Goal: Transaction & Acquisition: Purchase product/service

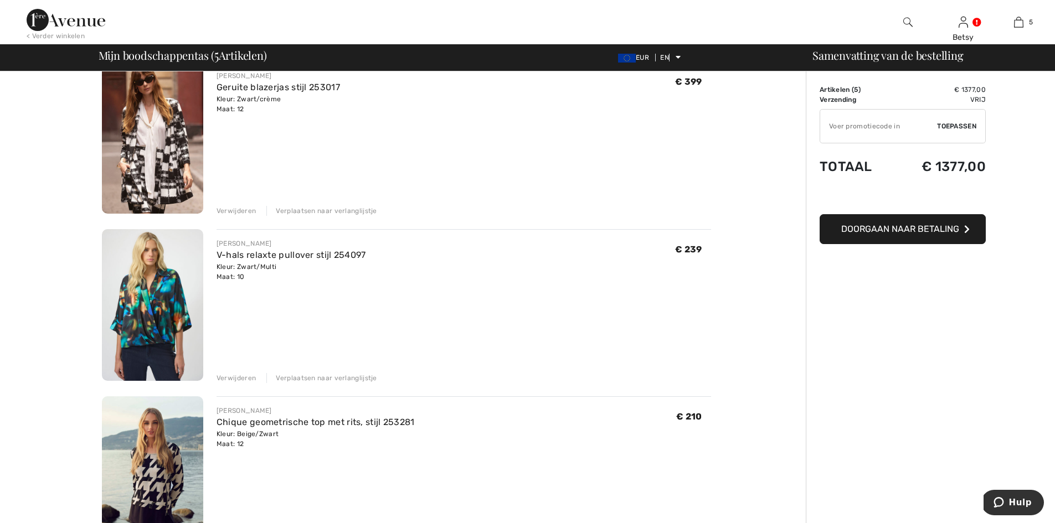
scroll to position [332, 0]
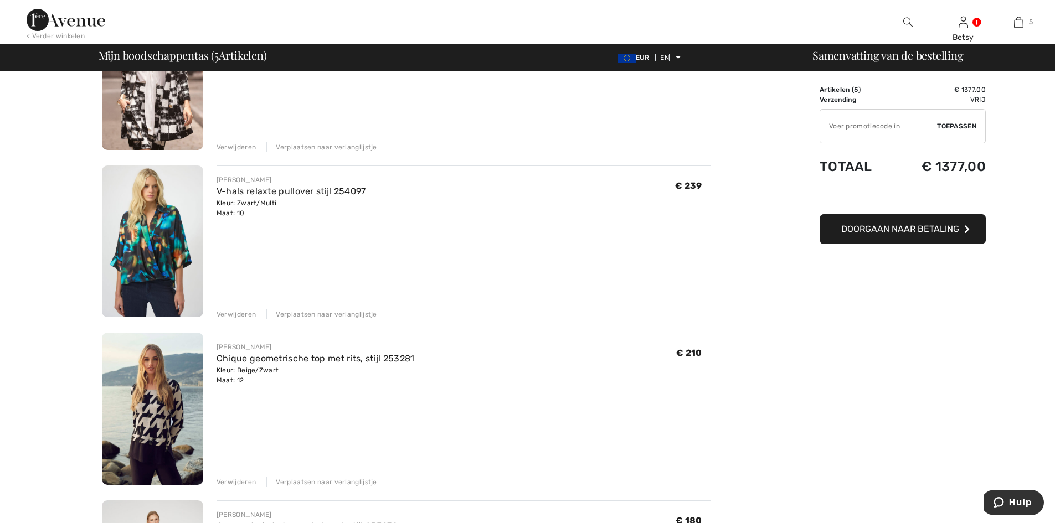
click at [234, 312] on font "Verwijderen" at bounding box center [236, 315] width 39 height 8
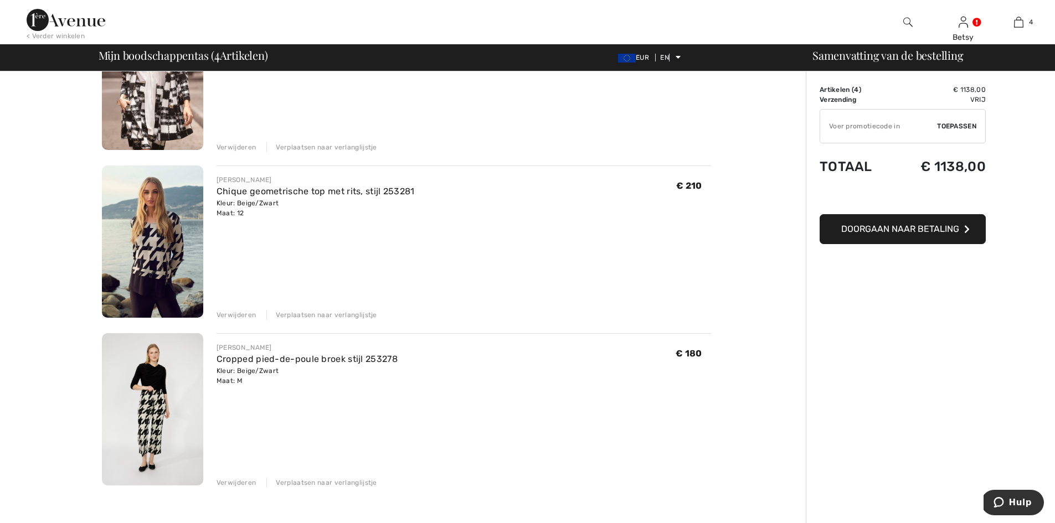
click at [162, 425] on img at bounding box center [152, 409] width 101 height 152
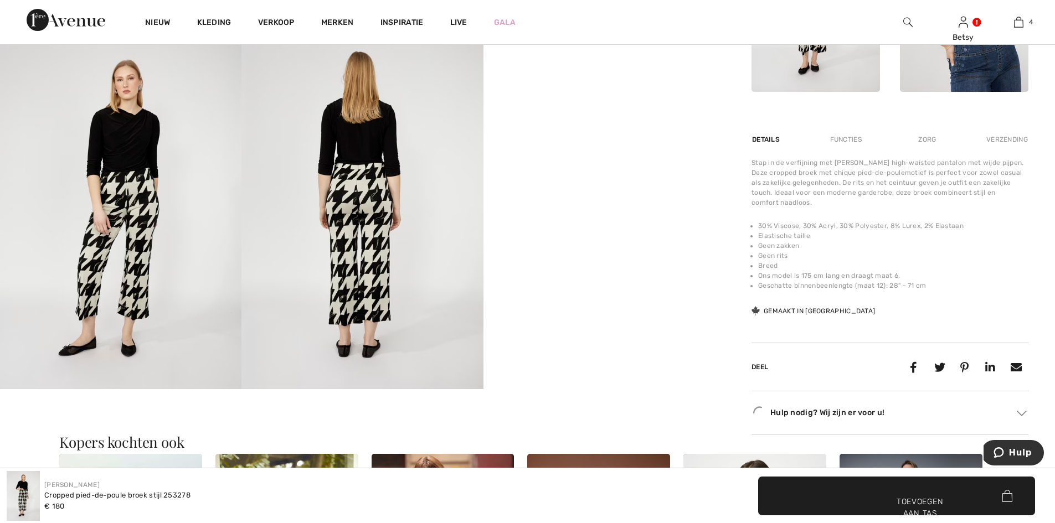
scroll to position [665, 0]
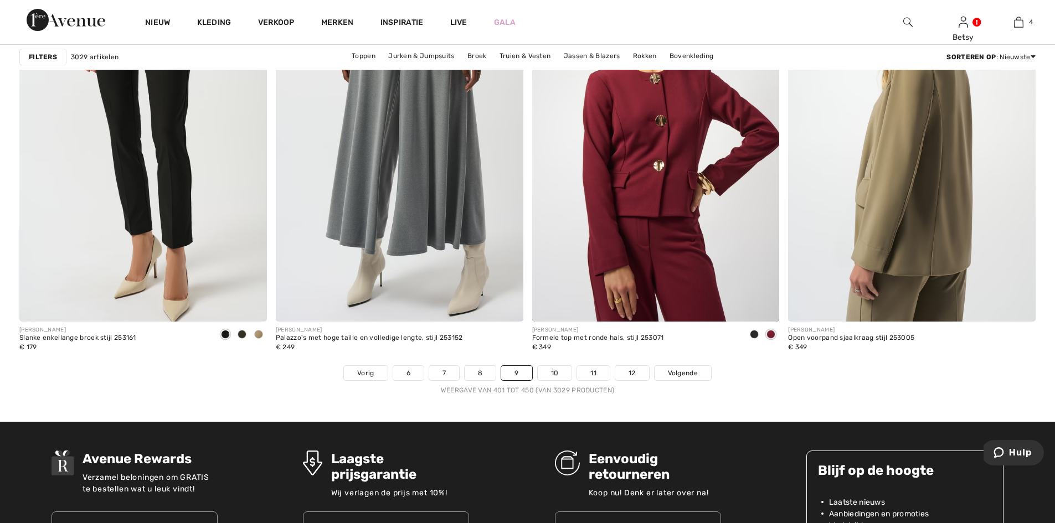
scroll to position [6258, 0]
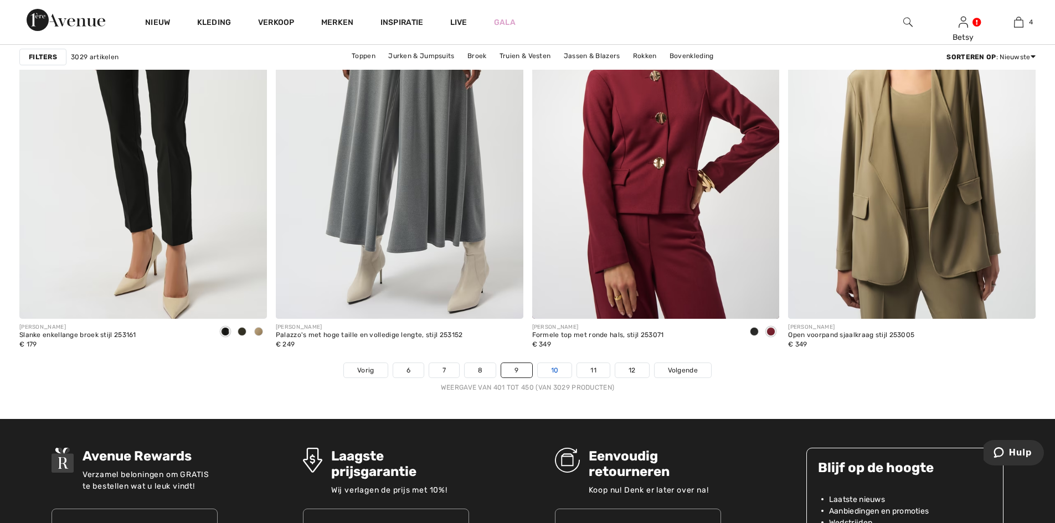
click at [560, 372] on link "10" at bounding box center [555, 370] width 34 height 14
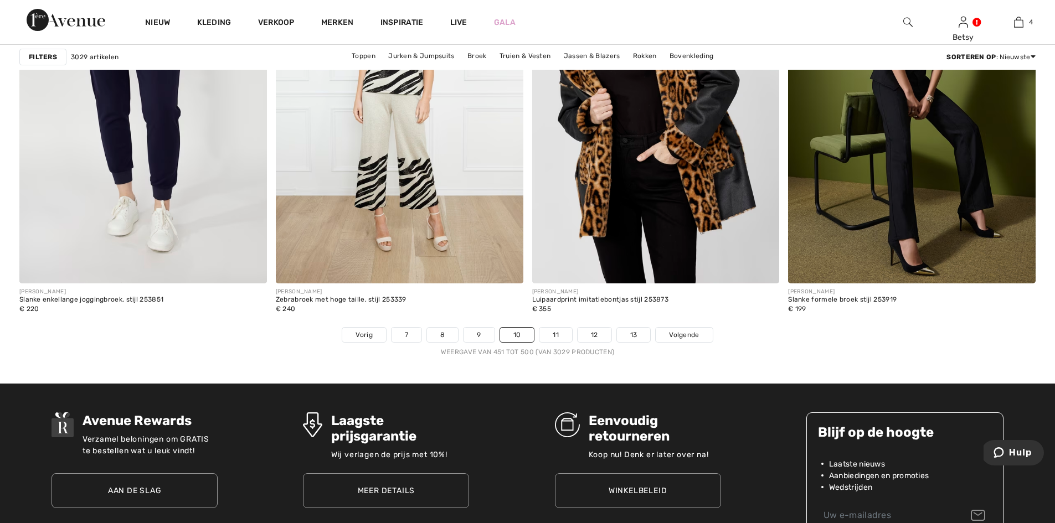
scroll to position [6314, 0]
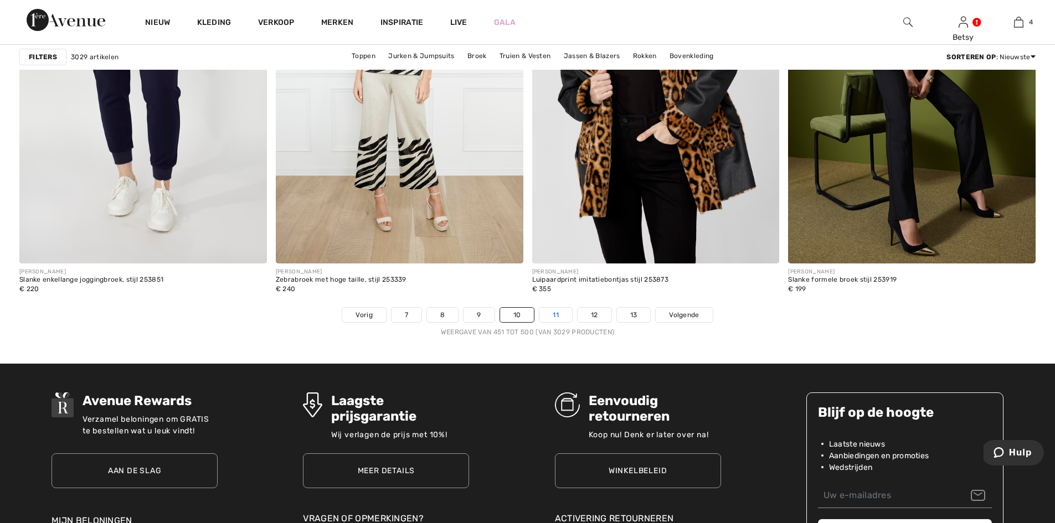
click at [556, 311] on font "11" at bounding box center [556, 315] width 6 height 8
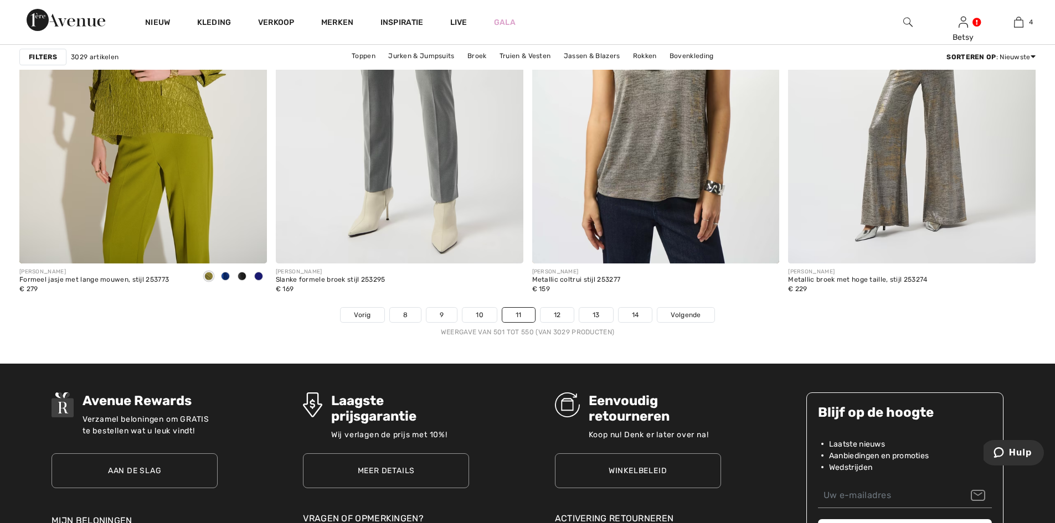
scroll to position [6425, 0]
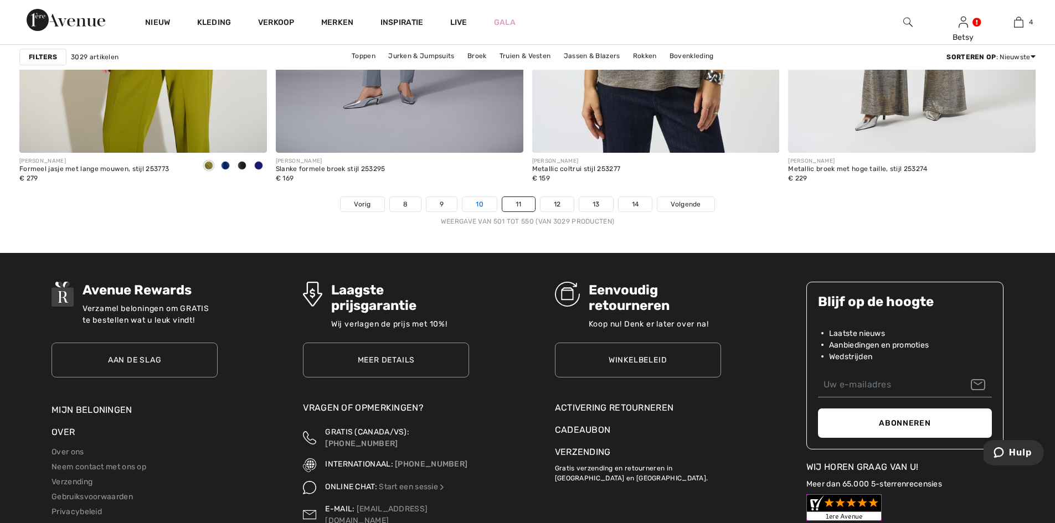
click at [474, 207] on link "10" at bounding box center [479, 204] width 34 height 14
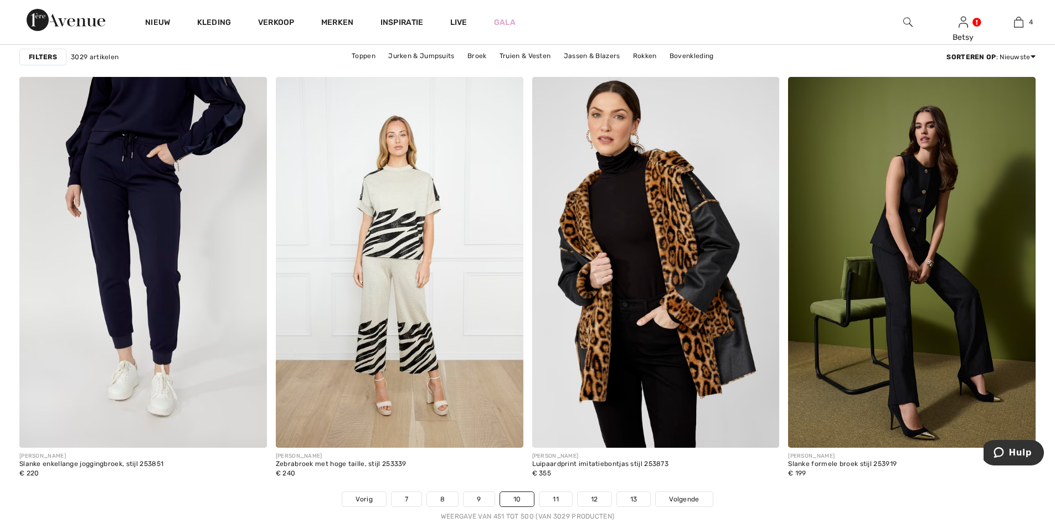
scroll to position [6148, 0]
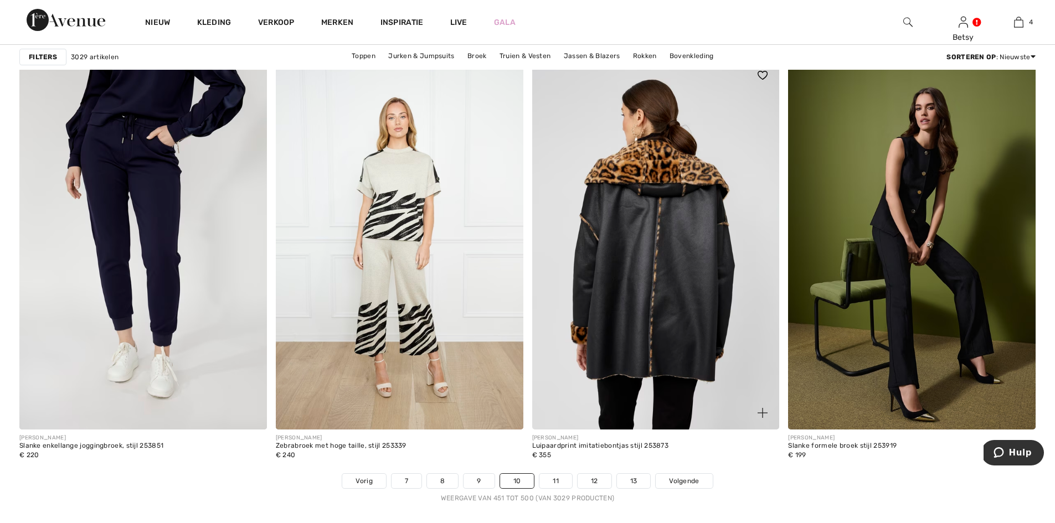
click at [621, 217] on img at bounding box center [656, 244] width 248 height 371
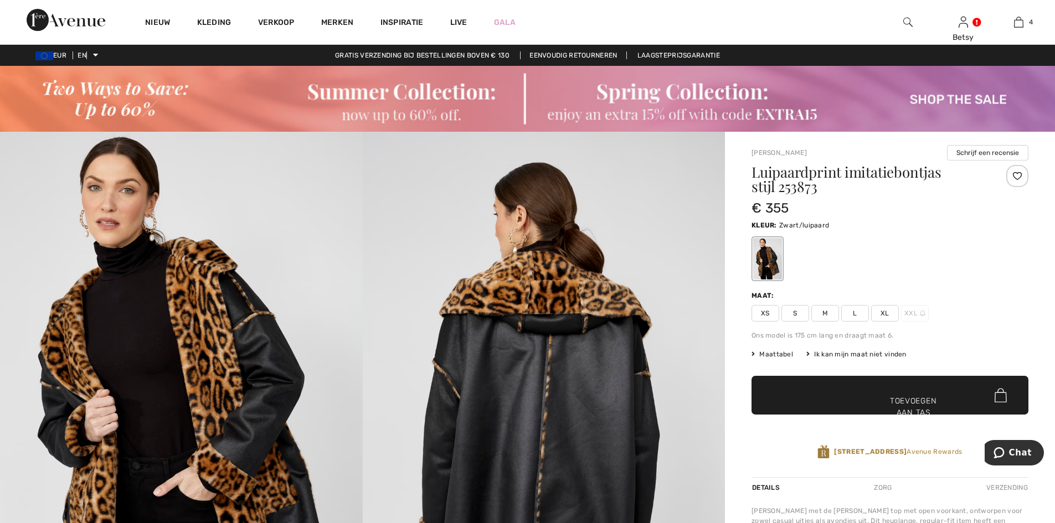
click at [856, 312] on font "L" at bounding box center [855, 314] width 4 height 8
click at [862, 389] on span "✔ Toegevoegd aan tas Toevoegen aan tas" at bounding box center [890, 395] width 277 height 39
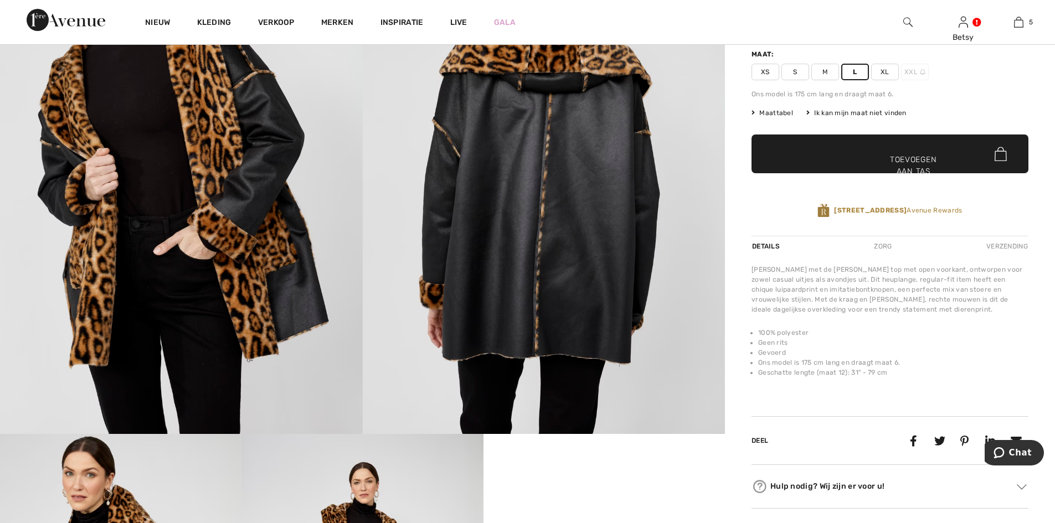
scroll to position [166, 0]
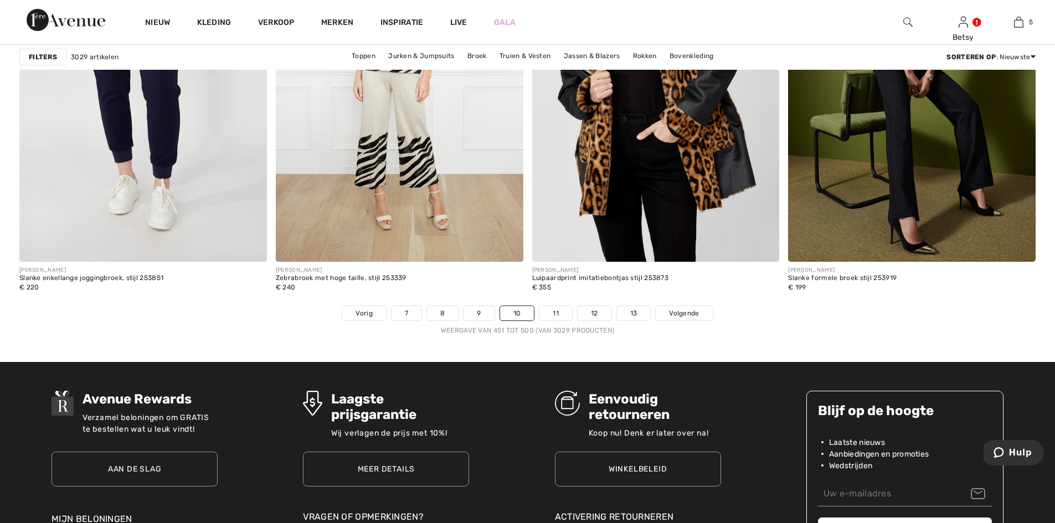
scroll to position [6369, 0]
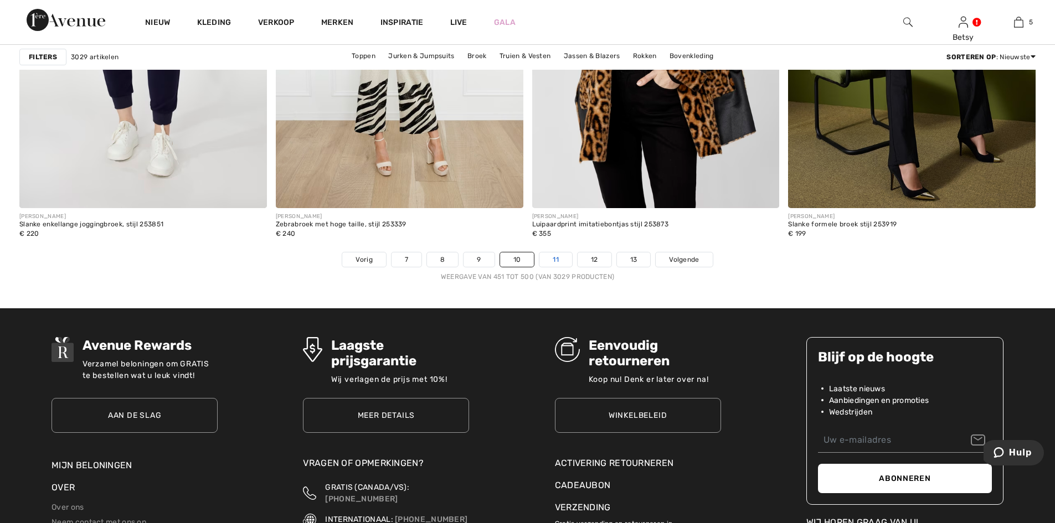
click at [548, 258] on link "11" at bounding box center [555, 260] width 33 height 14
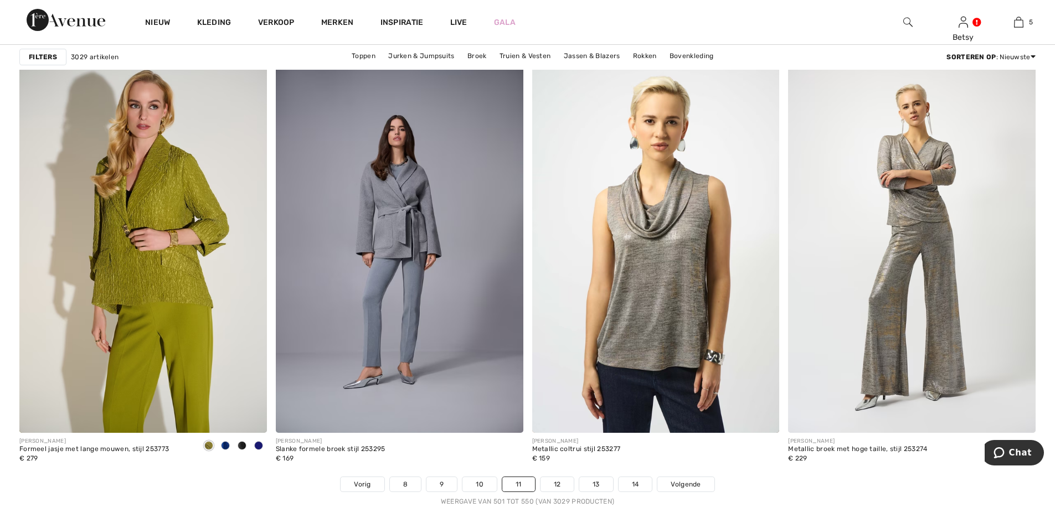
scroll to position [6148, 0]
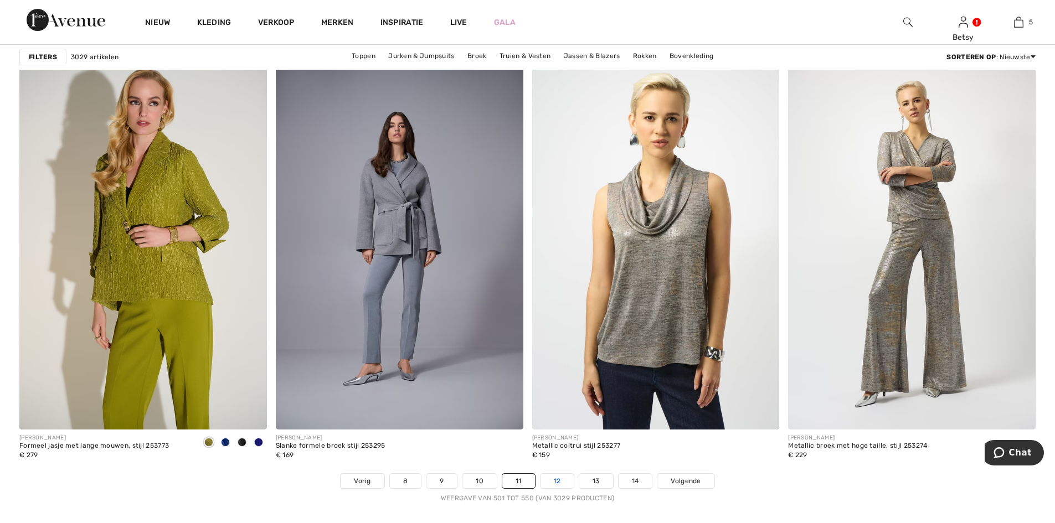
click at [559, 482] on font "12" at bounding box center [557, 481] width 7 height 8
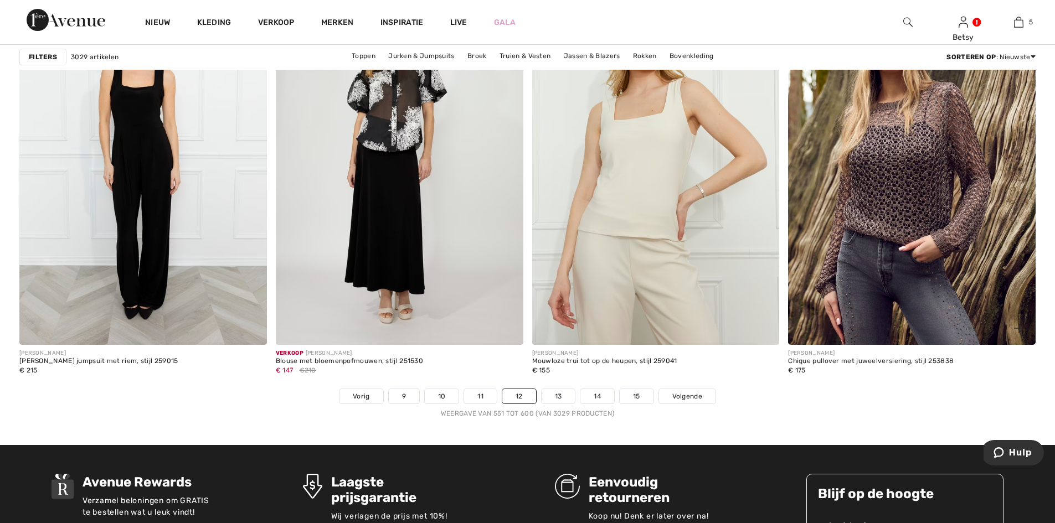
scroll to position [6314, 0]
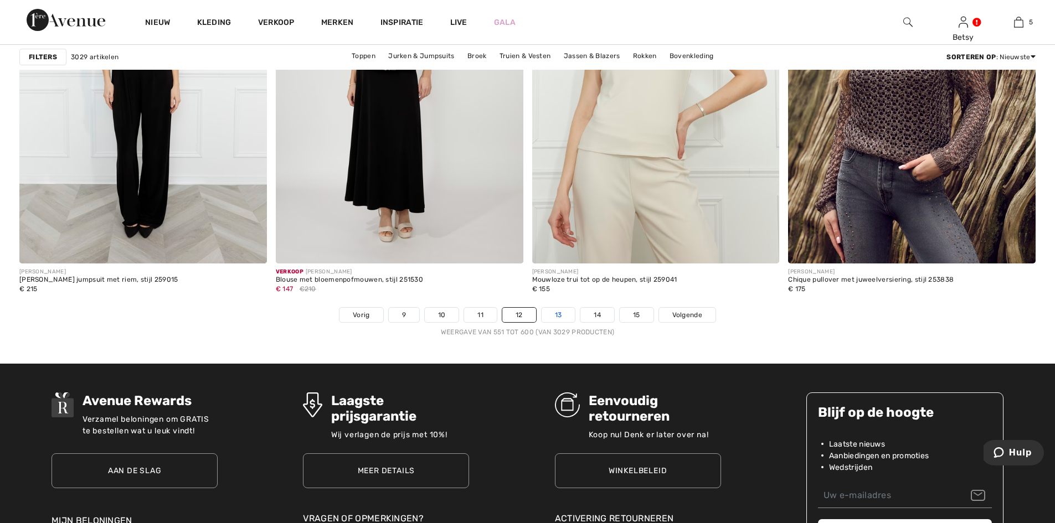
click at [556, 315] on font "13" at bounding box center [558, 315] width 7 height 8
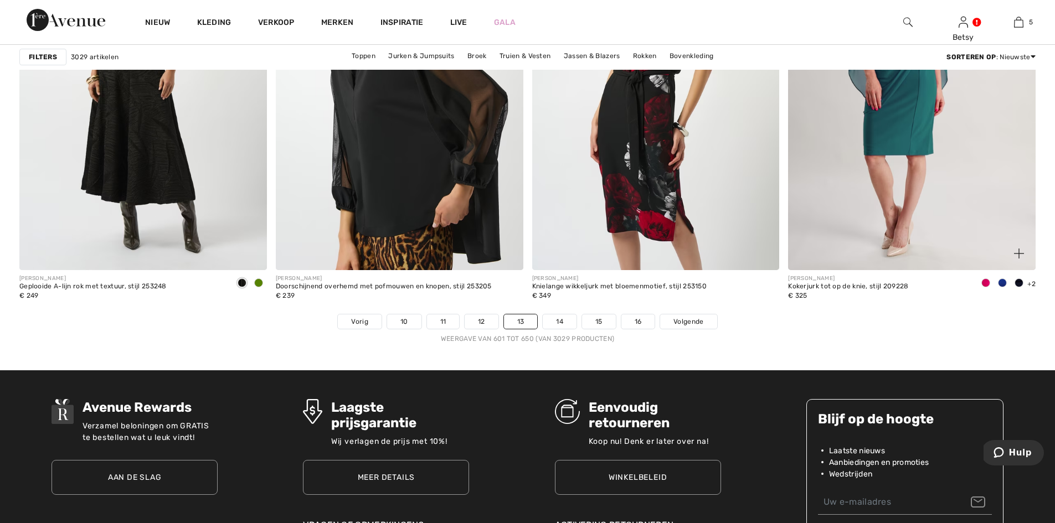
scroll to position [6314, 0]
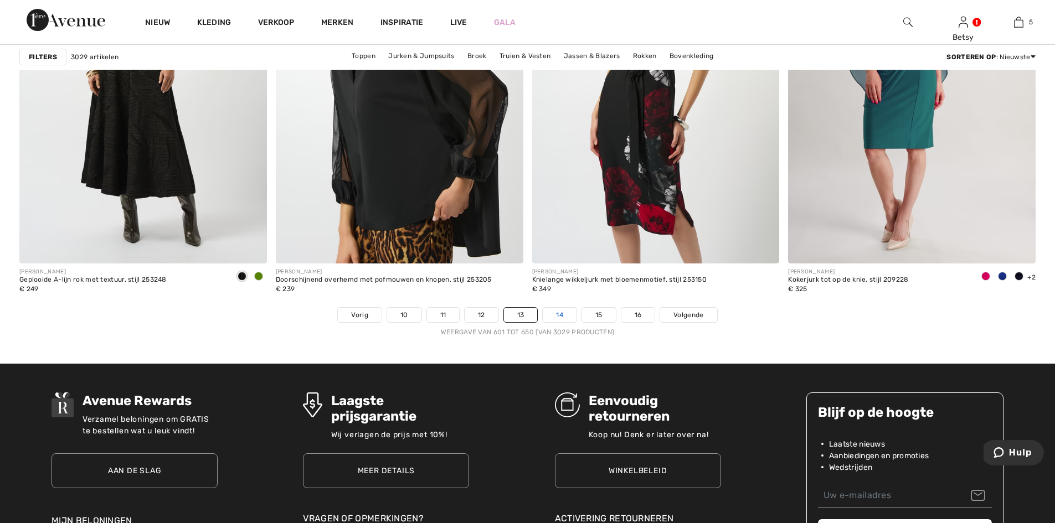
click at [564, 317] on link "14" at bounding box center [560, 315] width 34 height 14
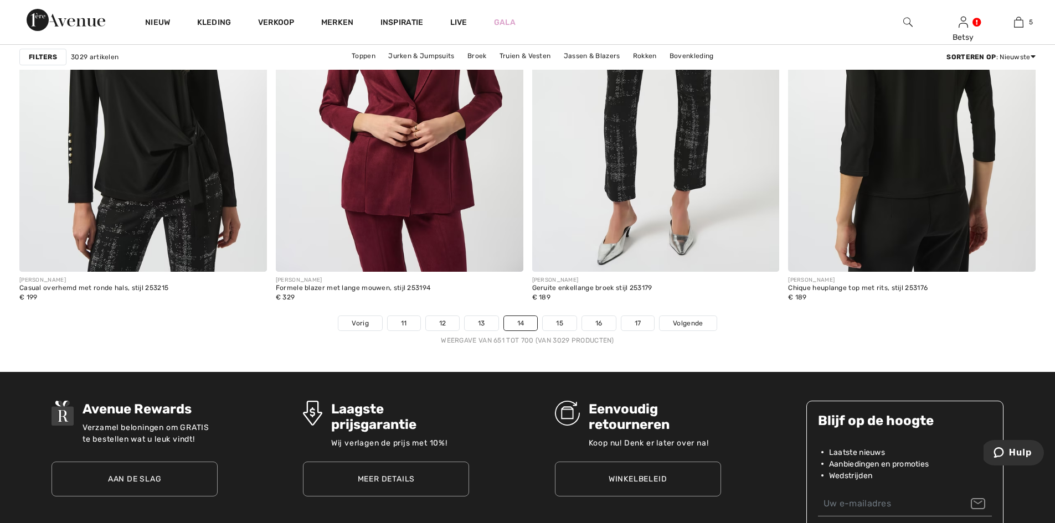
scroll to position [6314, 0]
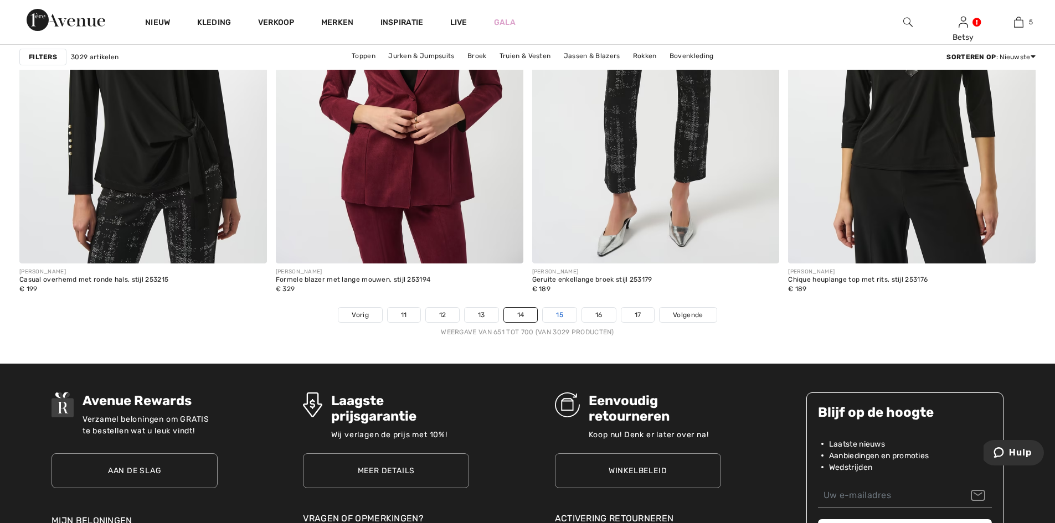
click at [562, 316] on font "15" at bounding box center [559, 315] width 7 height 8
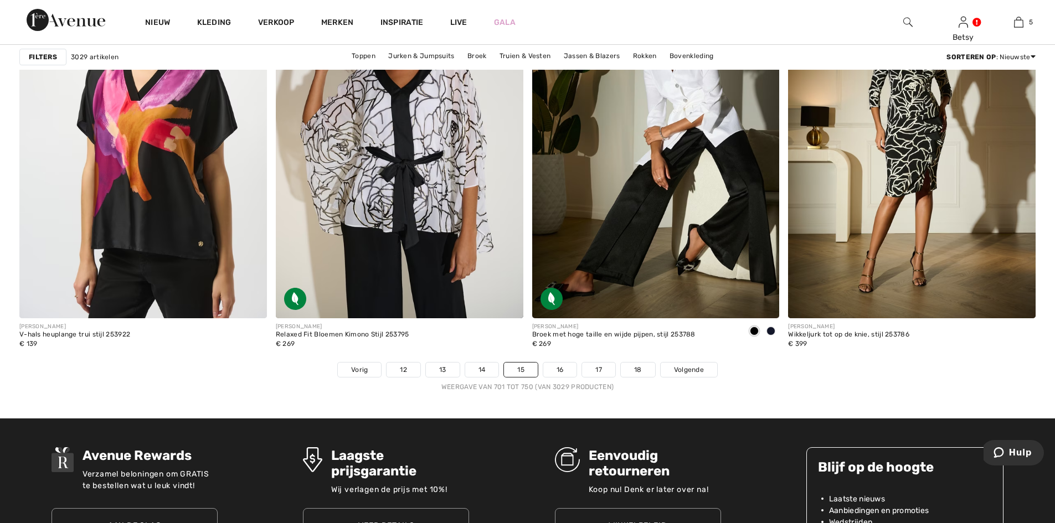
scroll to position [6314, 0]
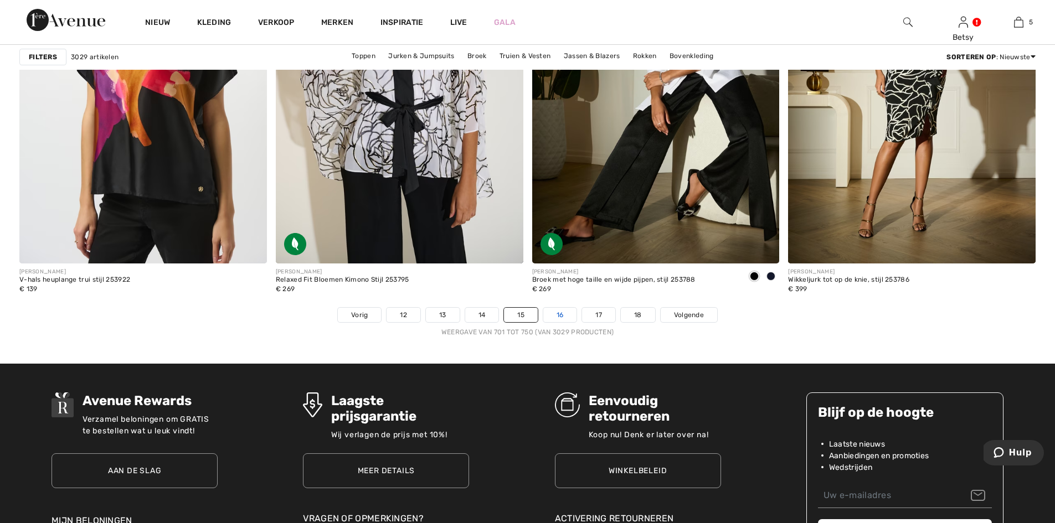
click at [560, 313] on font "16" at bounding box center [560, 315] width 7 height 8
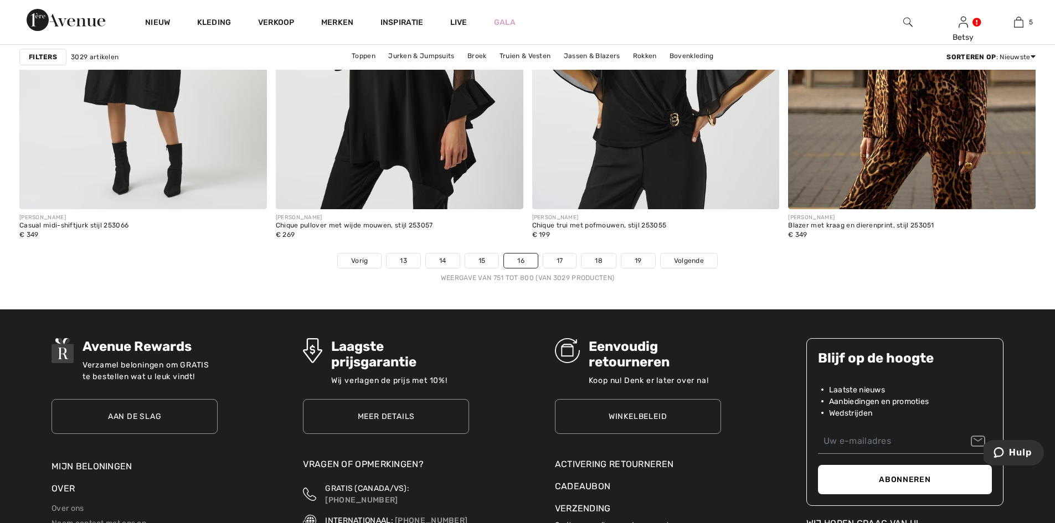
scroll to position [6369, 0]
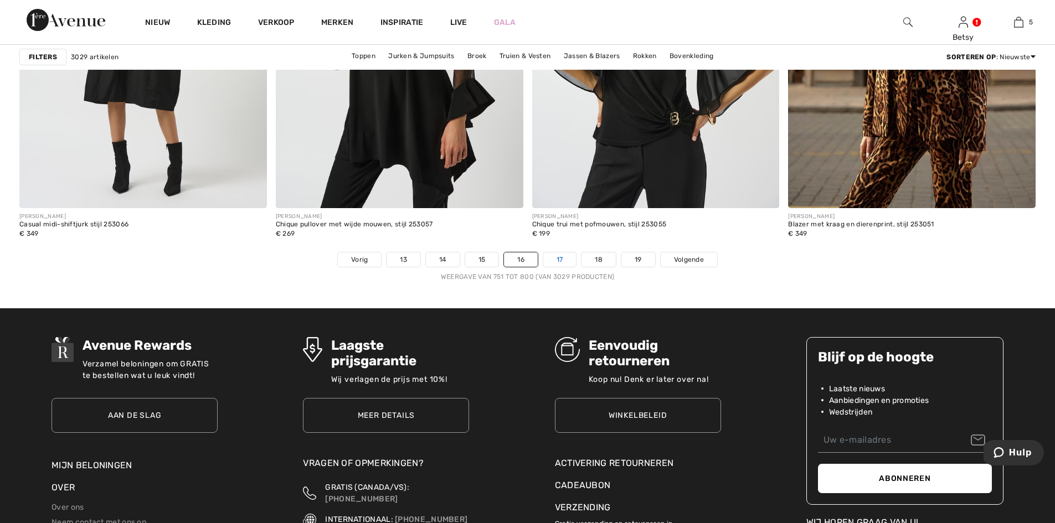
click at [565, 257] on link "17" at bounding box center [559, 260] width 33 height 14
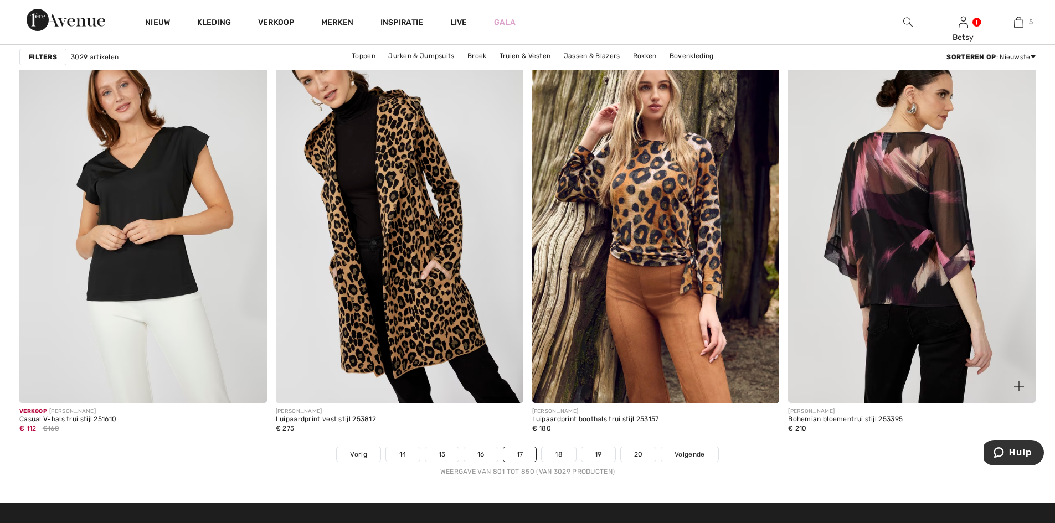
scroll to position [6203, 0]
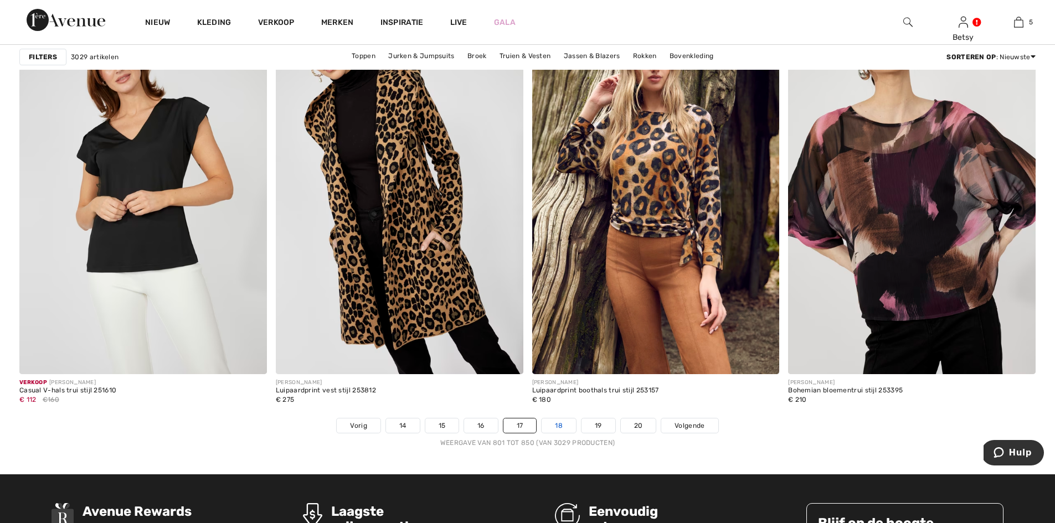
click at [555, 426] on link "18" at bounding box center [559, 426] width 34 height 14
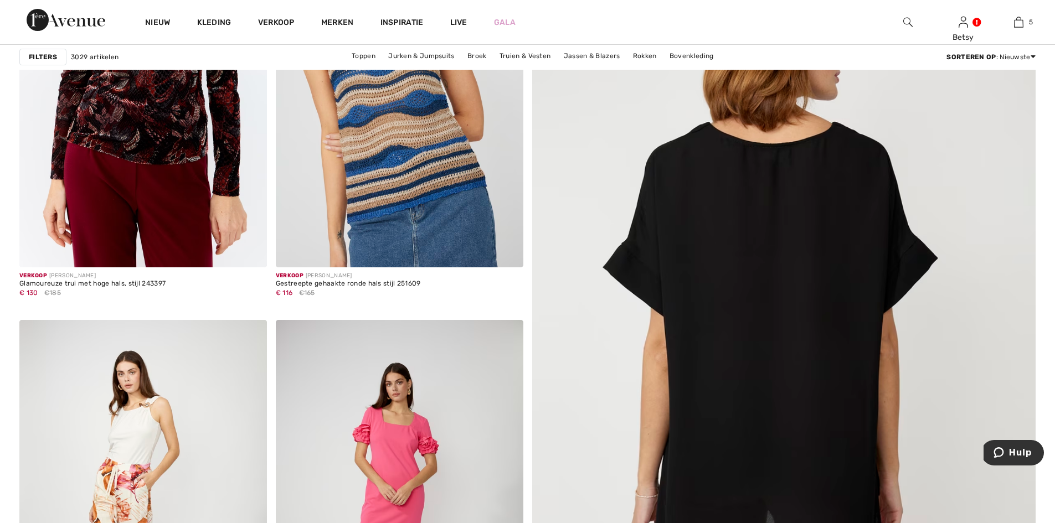
scroll to position [277, 0]
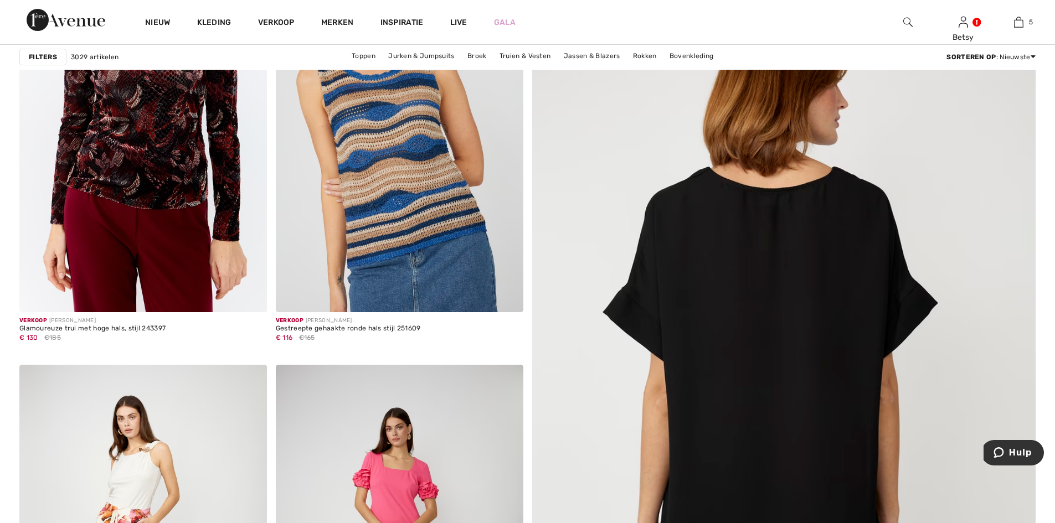
click at [802, 353] on img at bounding box center [784, 394] width 604 height 907
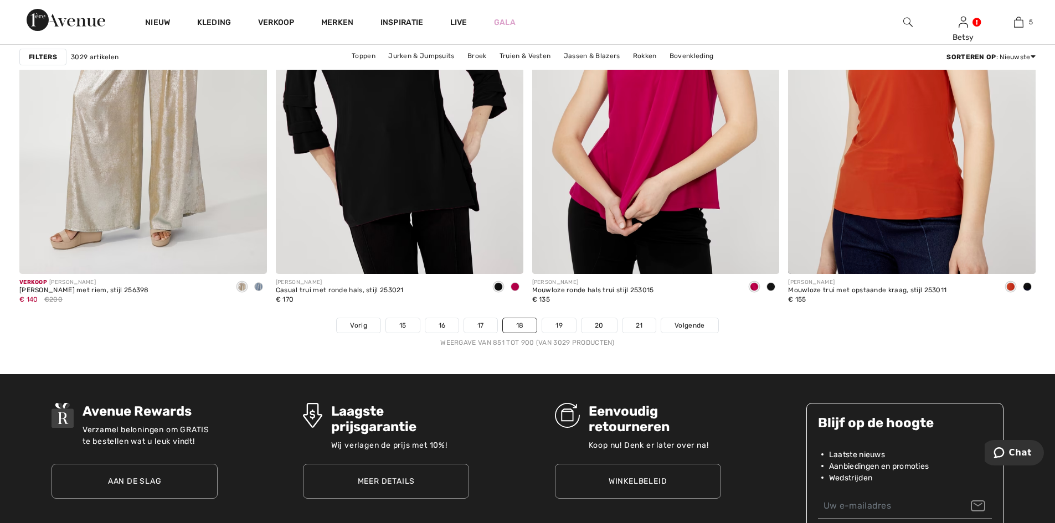
scroll to position [6314, 0]
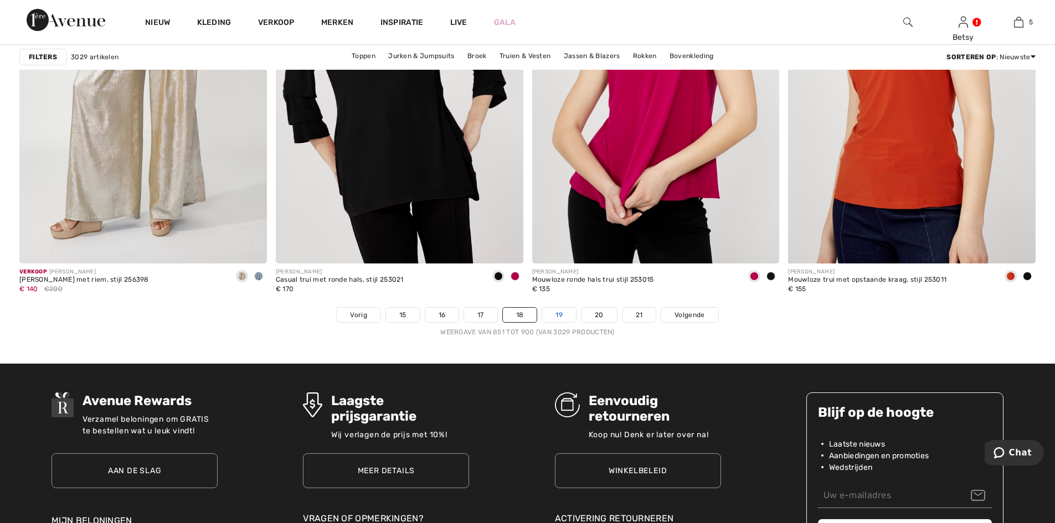
click at [557, 320] on link "19" at bounding box center [559, 315] width 34 height 14
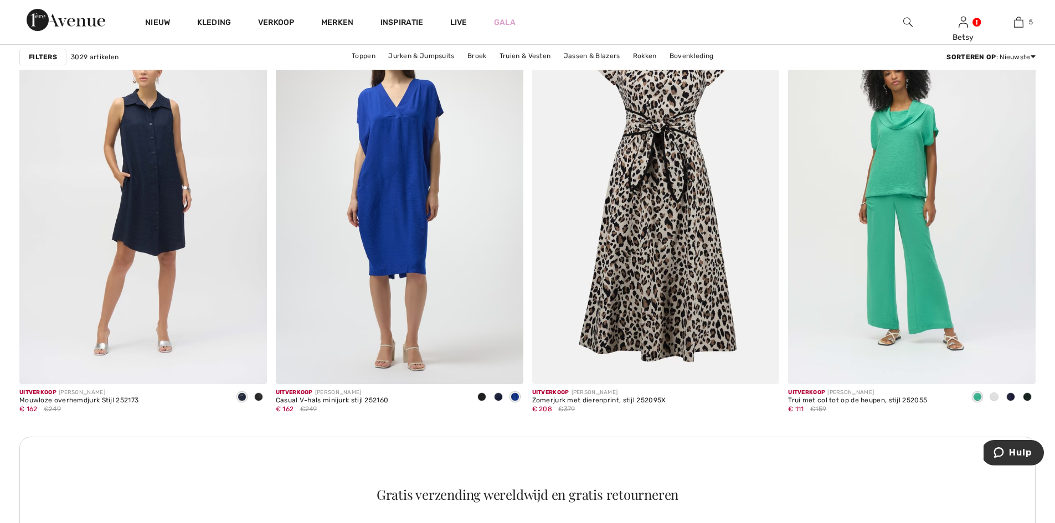
scroll to position [4763, 0]
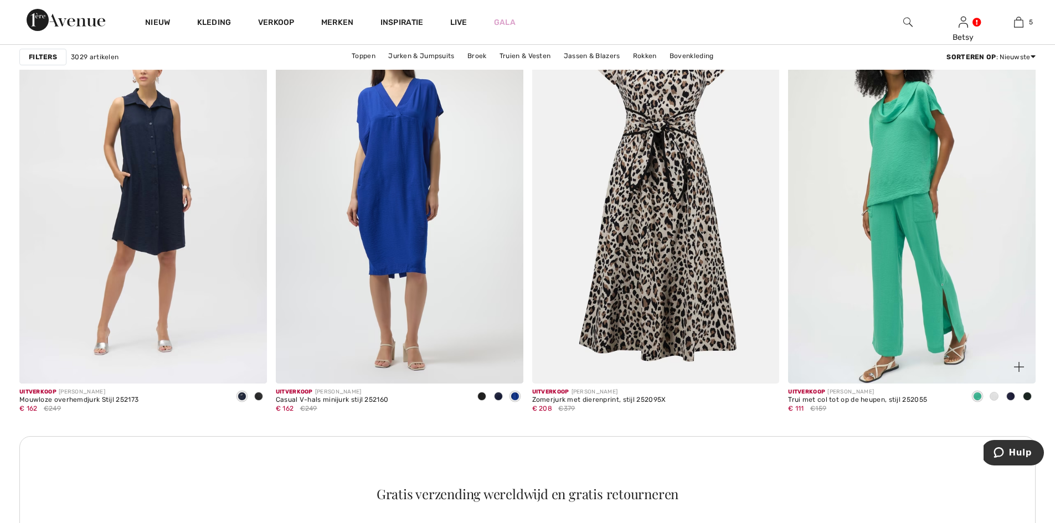
click at [889, 224] on img at bounding box center [912, 197] width 248 height 371
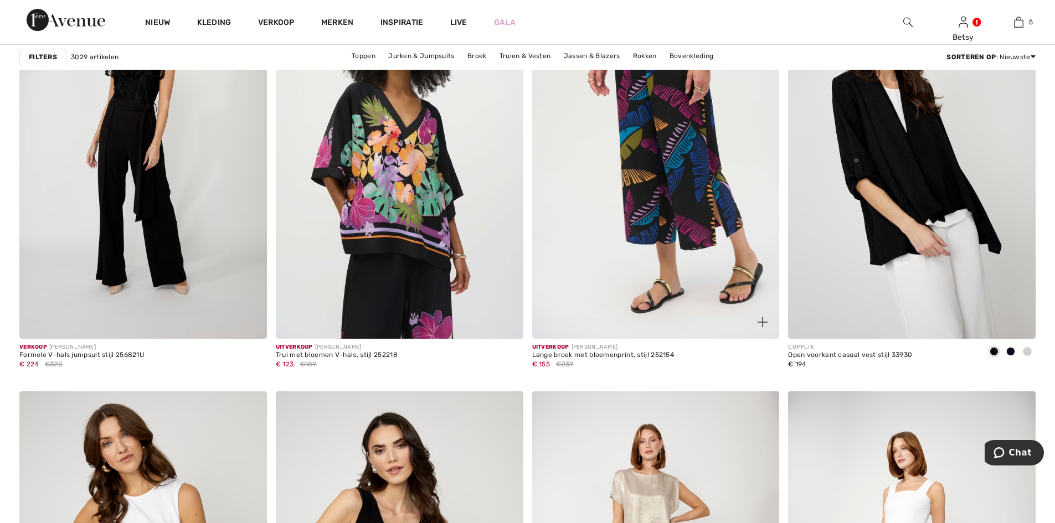
scroll to position [5815, 0]
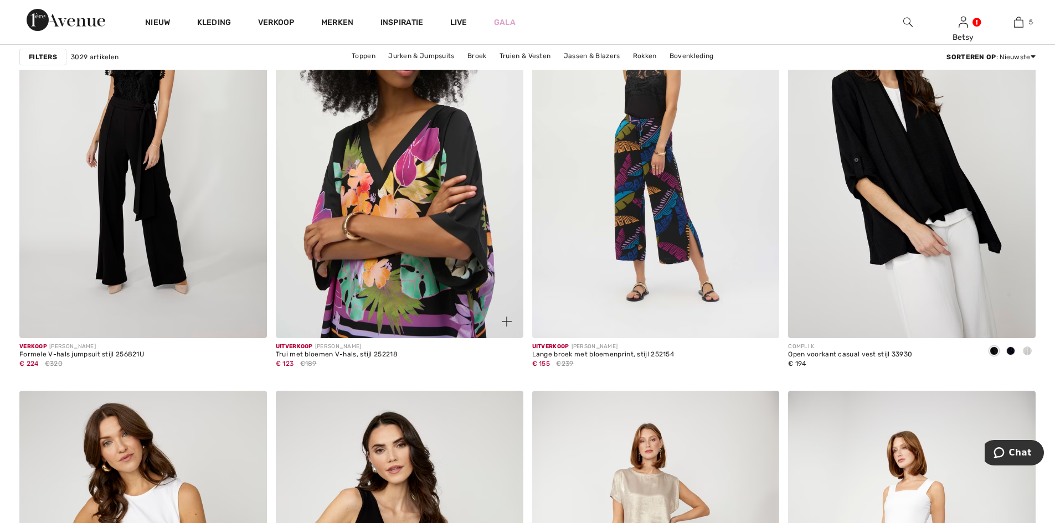
click at [403, 239] on img at bounding box center [400, 152] width 248 height 371
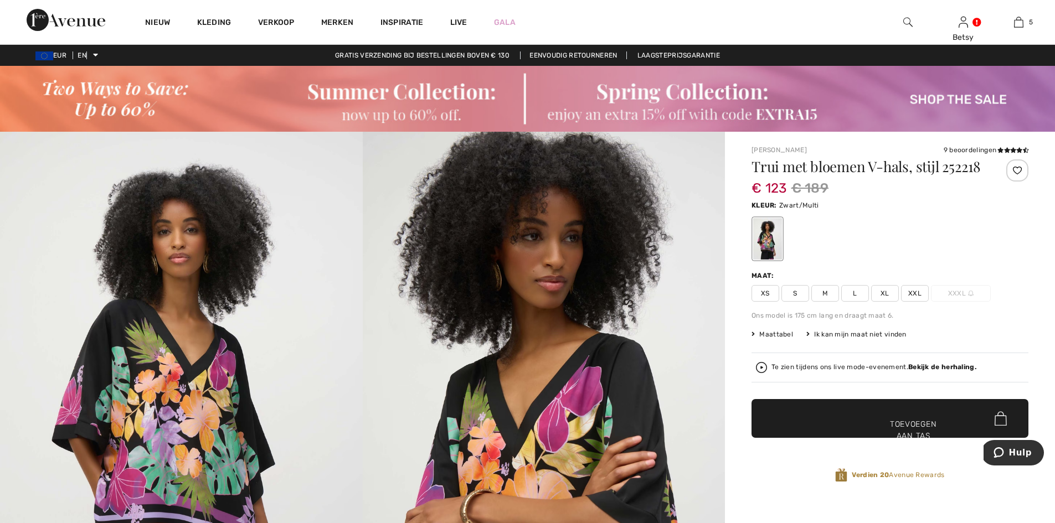
click at [824, 291] on font "M" at bounding box center [825, 294] width 6 height 8
click at [852, 420] on span "✔ Toegevoegd aan tas Toevoegen aan tas" at bounding box center [890, 418] width 277 height 39
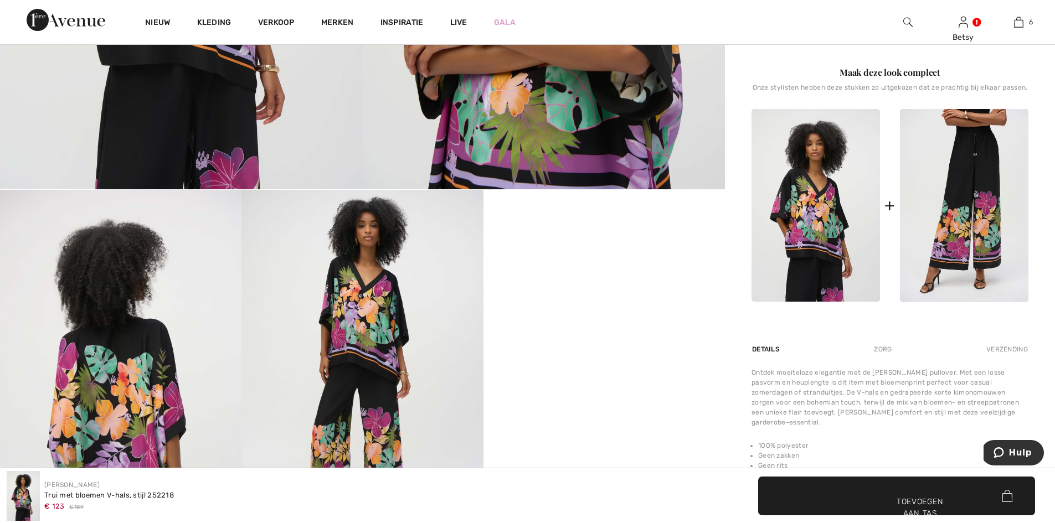
scroll to position [498, 0]
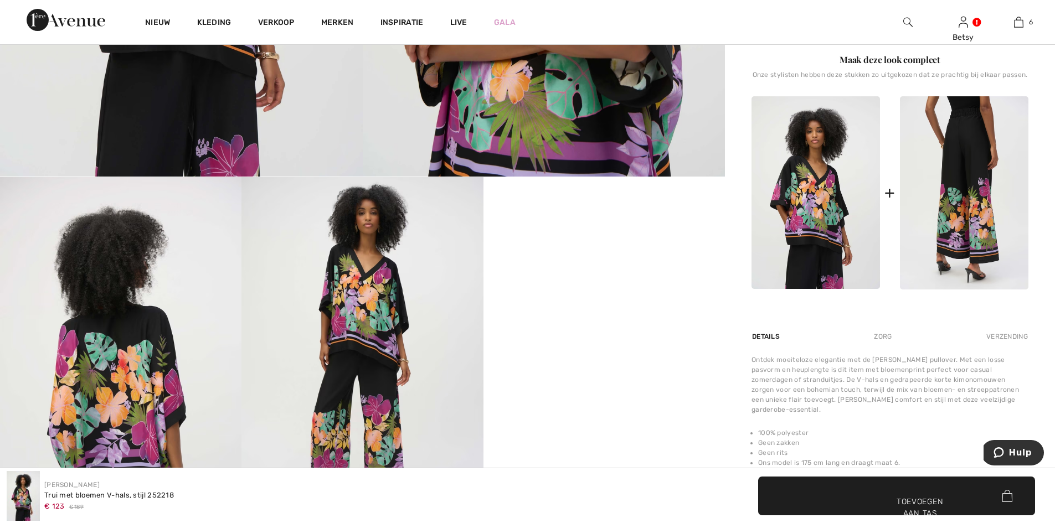
click at [970, 225] on img at bounding box center [964, 192] width 128 height 193
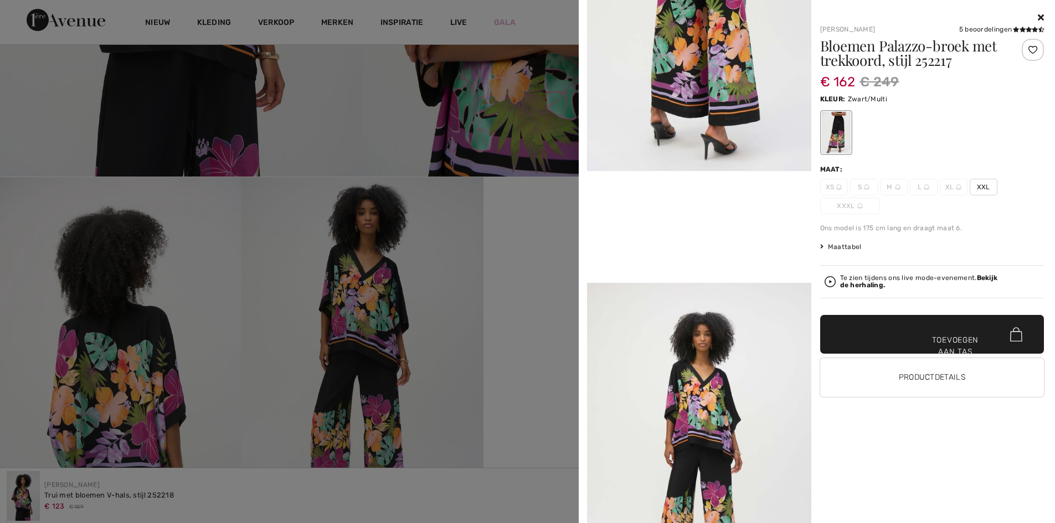
scroll to position [554, 0]
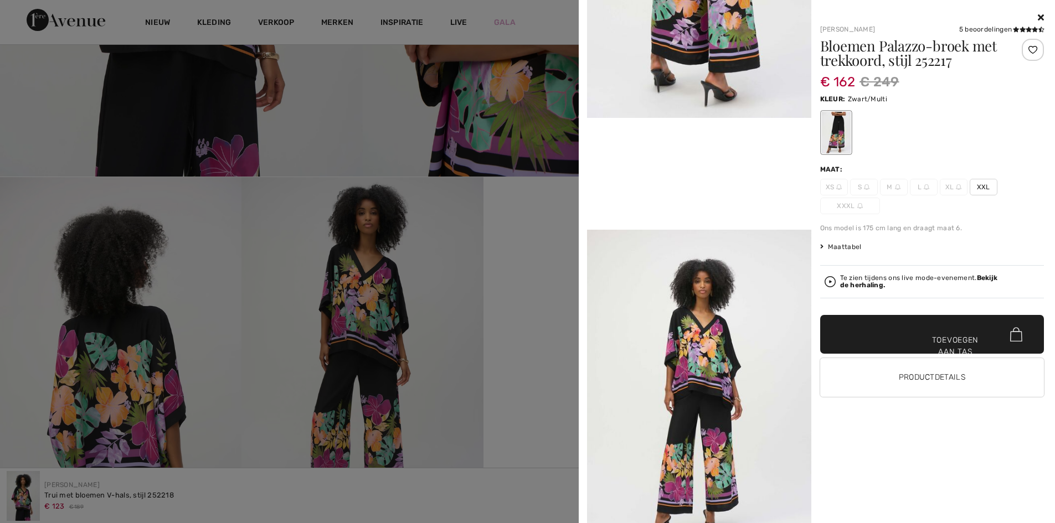
click at [1042, 15] on icon at bounding box center [1041, 17] width 6 height 9
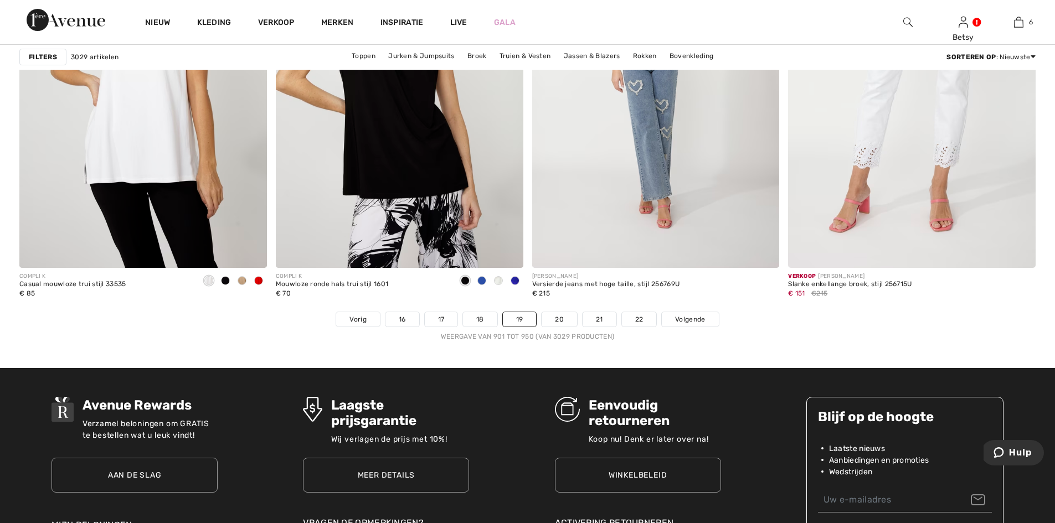
scroll to position [6314, 0]
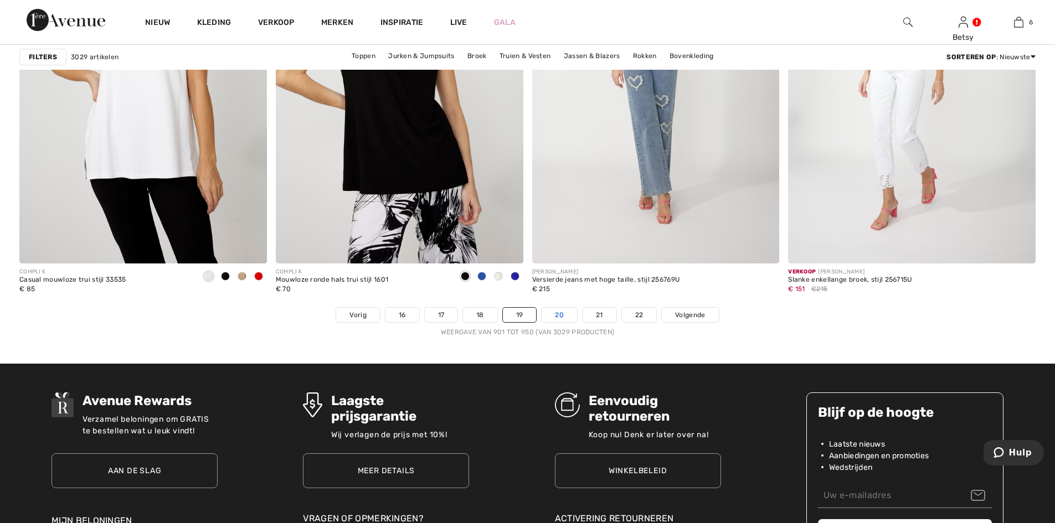
click at [557, 316] on font "20" at bounding box center [559, 315] width 9 height 8
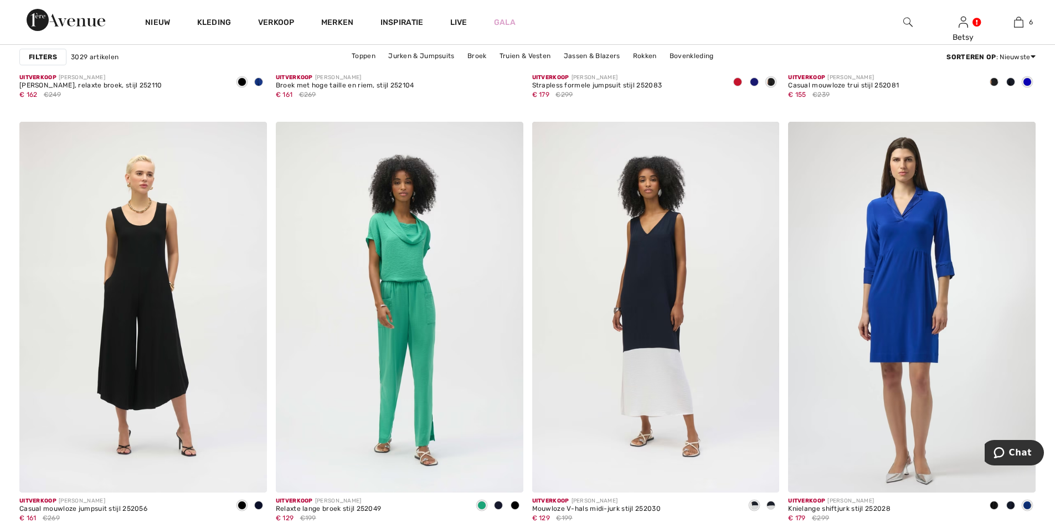
scroll to position [6148, 0]
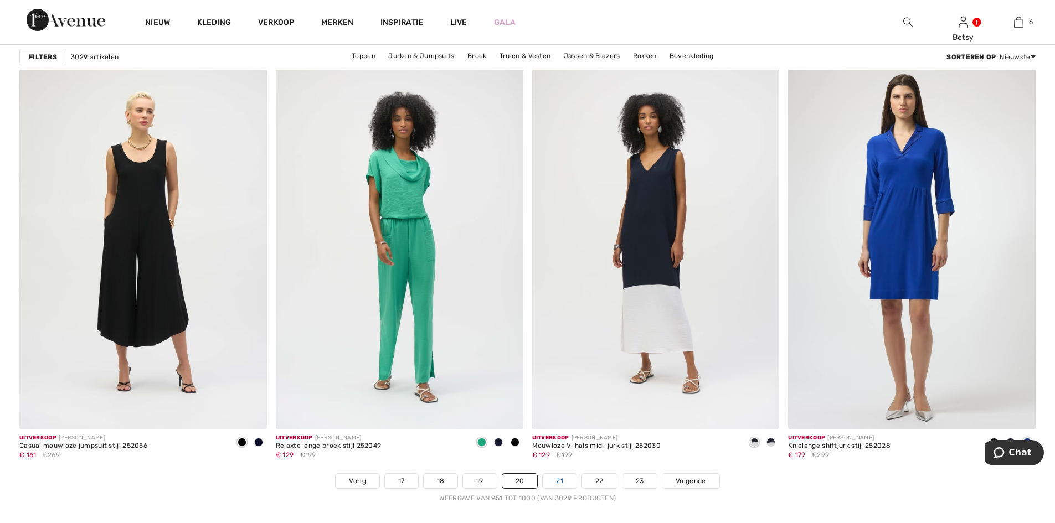
click at [557, 477] on link "21" at bounding box center [560, 481] width 34 height 14
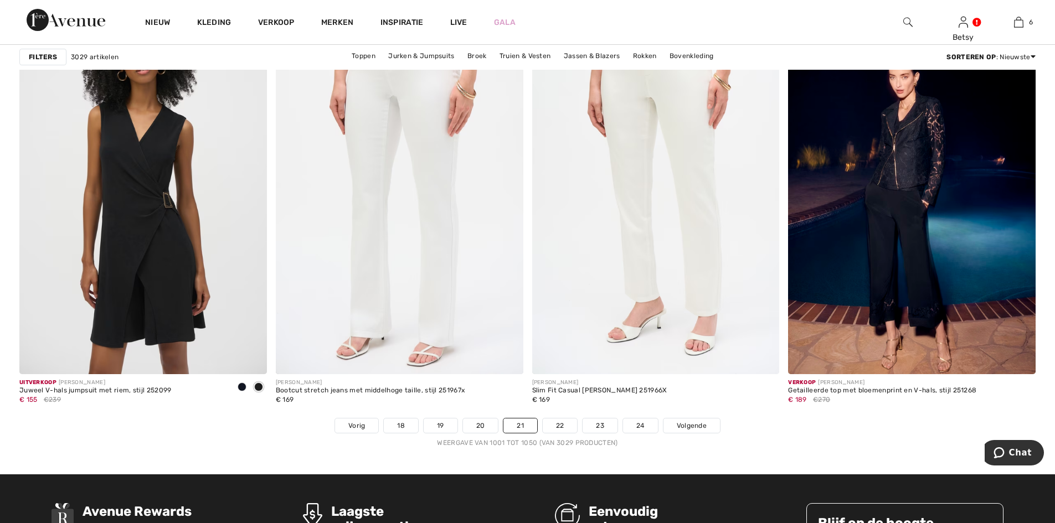
scroll to position [6314, 0]
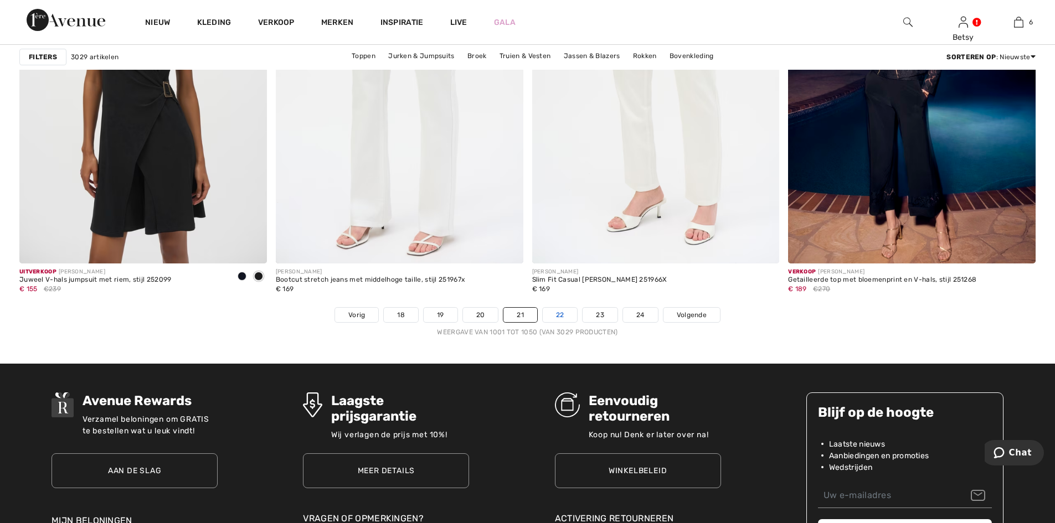
click at [558, 317] on font "22" at bounding box center [560, 315] width 8 height 8
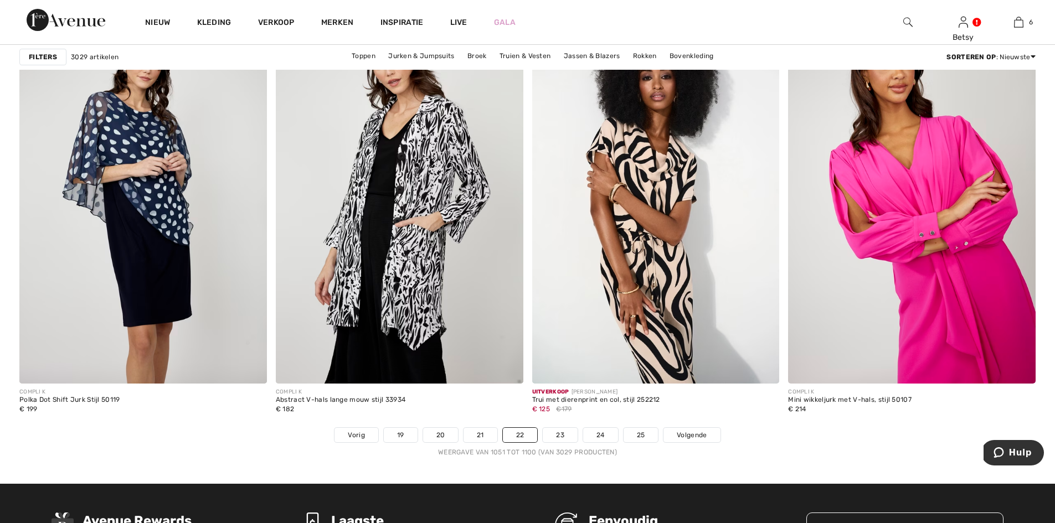
scroll to position [6203, 0]
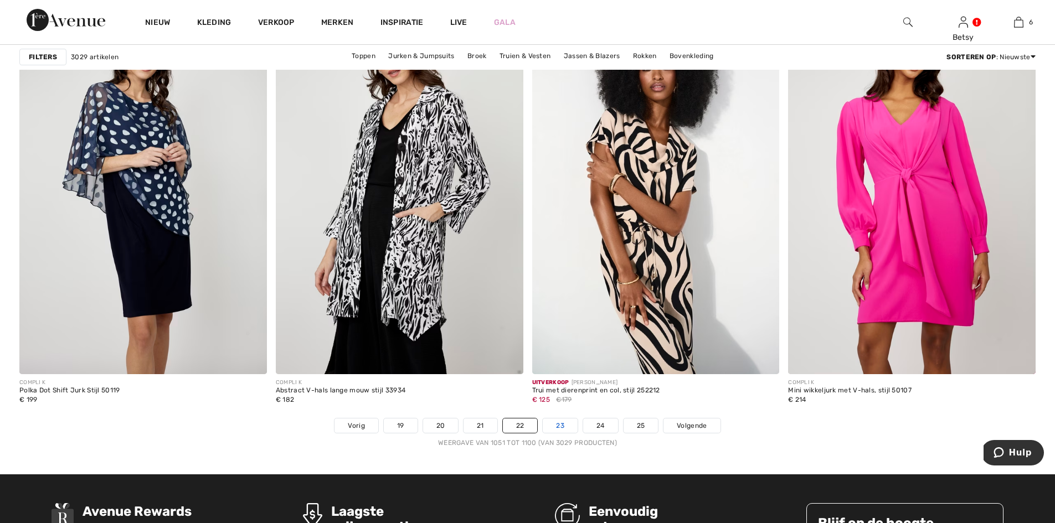
click at [560, 429] on font "23" at bounding box center [560, 426] width 8 height 8
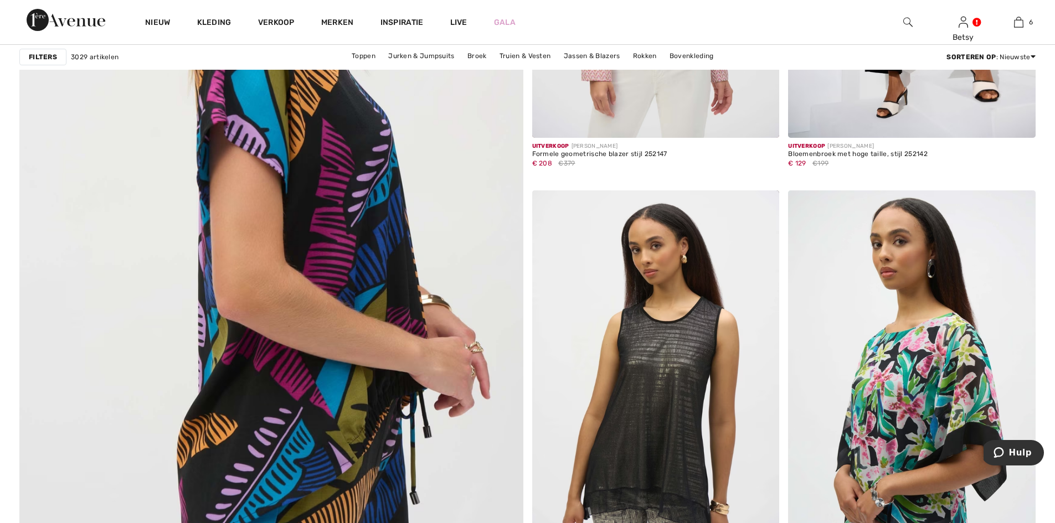
scroll to position [3711, 0]
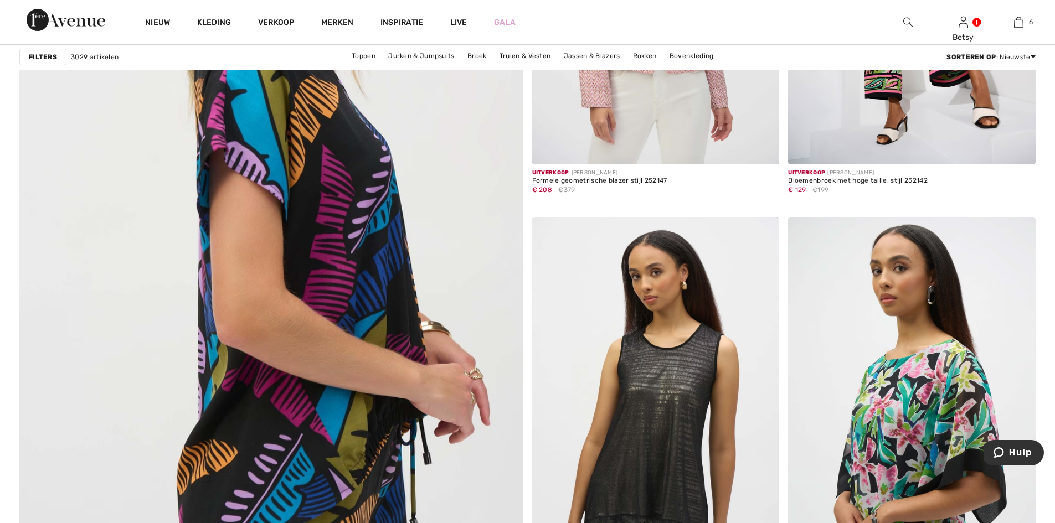
click at [373, 305] on img at bounding box center [271, 246] width 604 height 907
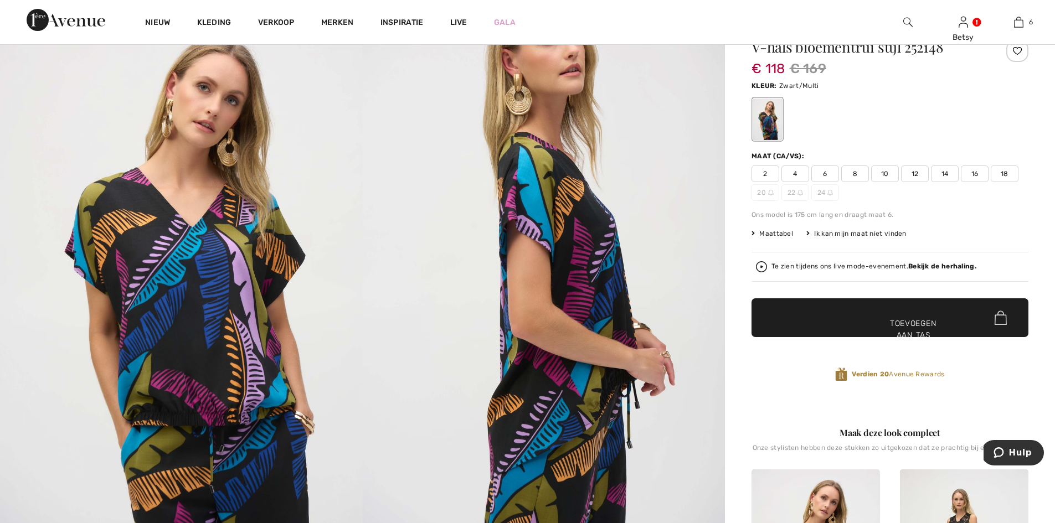
scroll to position [55, 0]
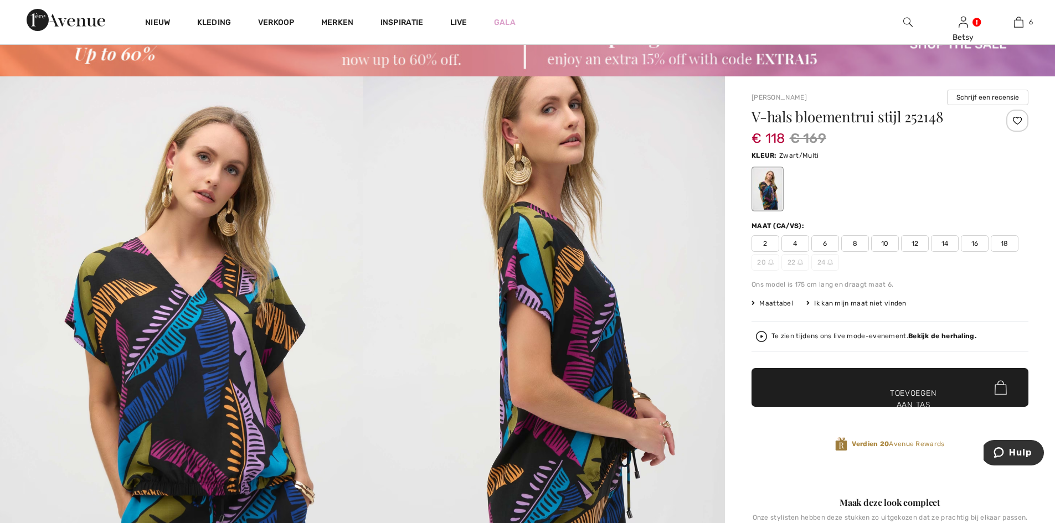
click at [913, 244] on font "12" at bounding box center [915, 244] width 7 height 8
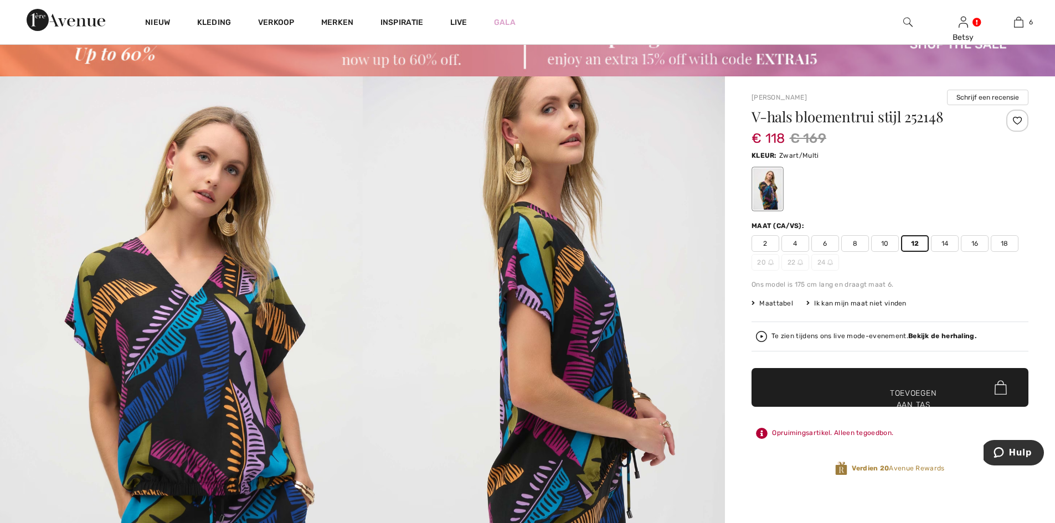
click at [908, 390] on font "Toevoegen aan tas" at bounding box center [913, 399] width 47 height 23
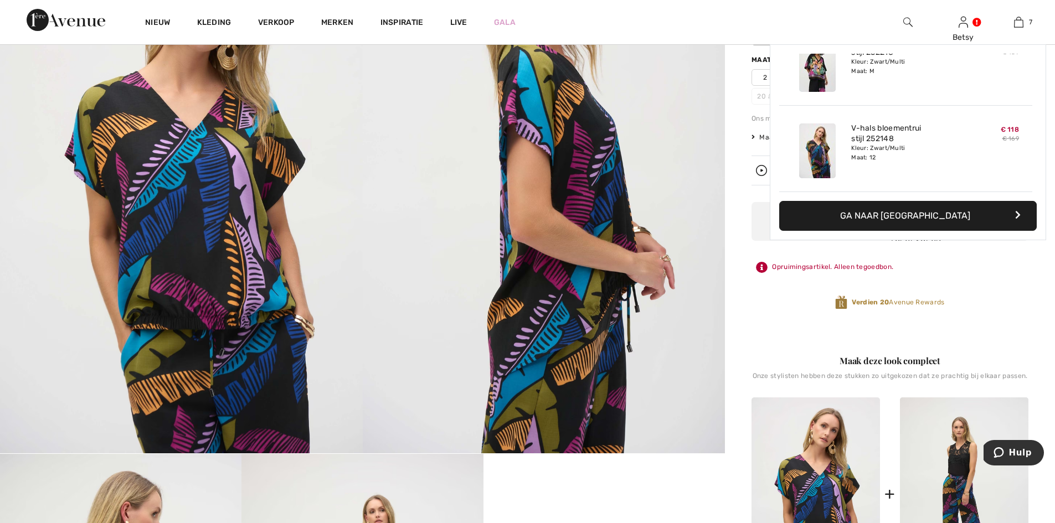
scroll to position [332, 0]
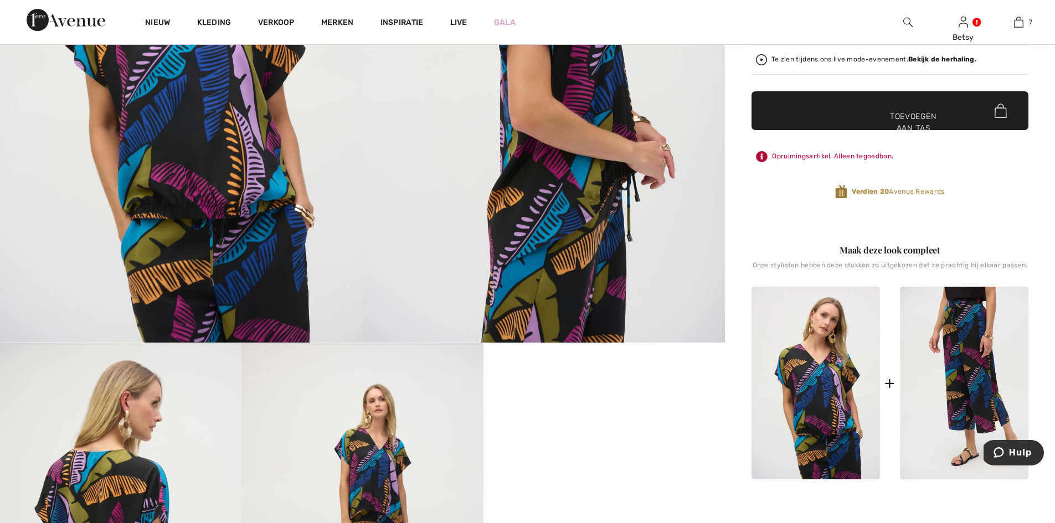
click at [952, 390] on img at bounding box center [964, 383] width 128 height 193
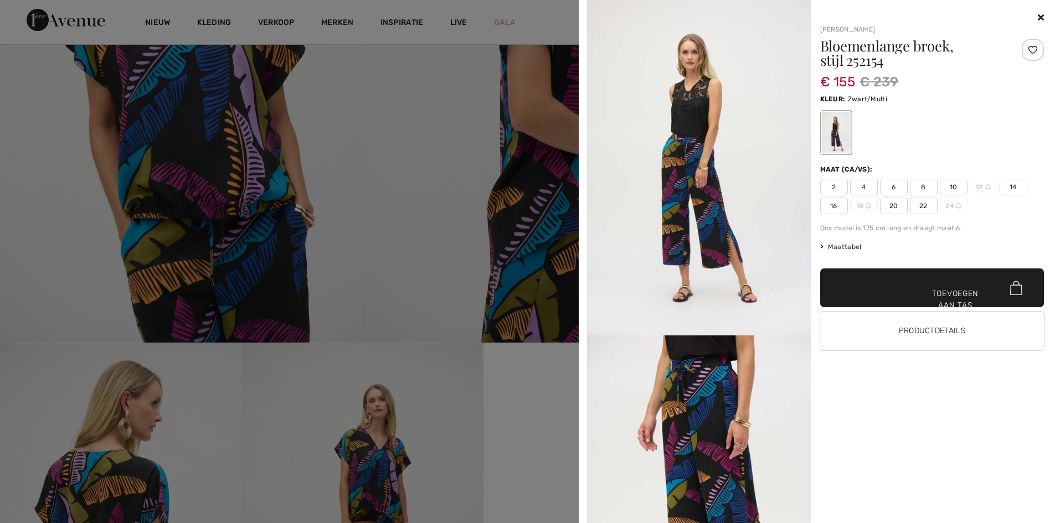
click at [954, 186] on font "10" at bounding box center [954, 187] width 8 height 8
click at [898, 293] on span "✔ Toegevoegd aan tas Toevoegen aan tas" at bounding box center [932, 288] width 224 height 39
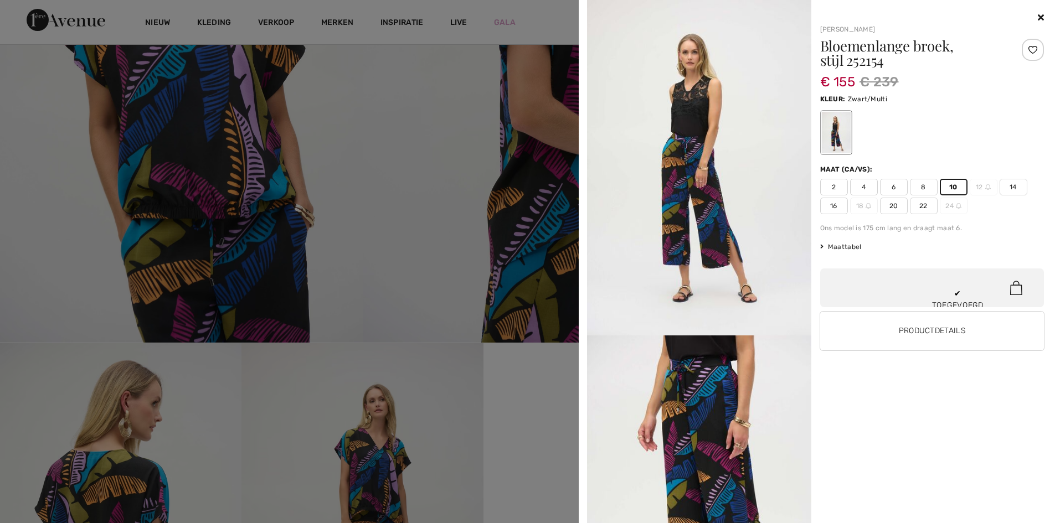
scroll to position [553, 0]
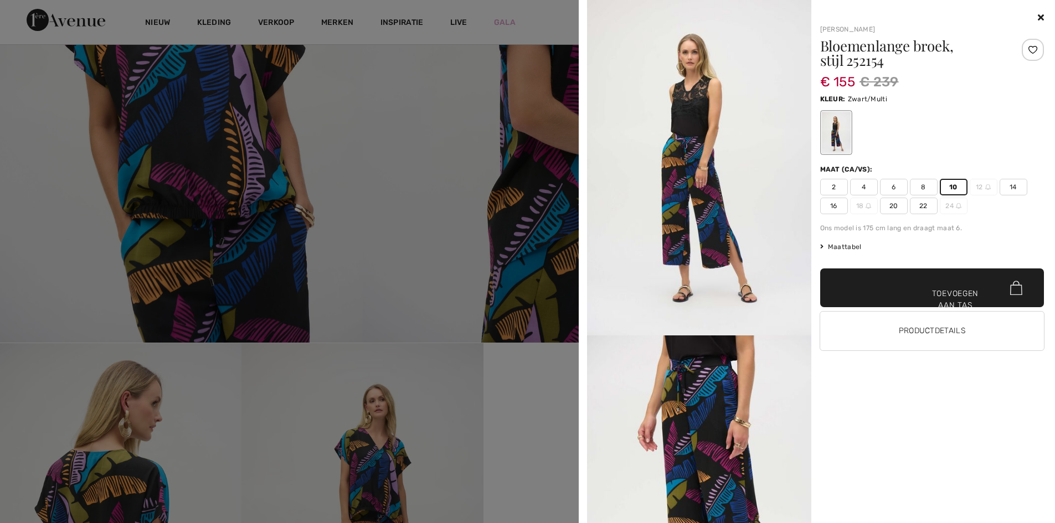
click at [934, 295] on font "Toevoegen aan tas" at bounding box center [955, 299] width 47 height 23
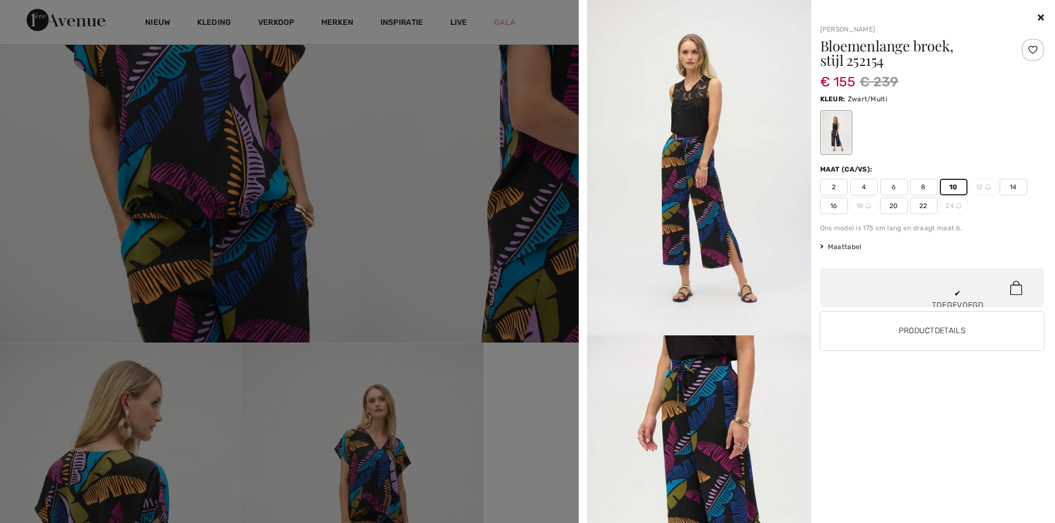
scroll to position [639, 0]
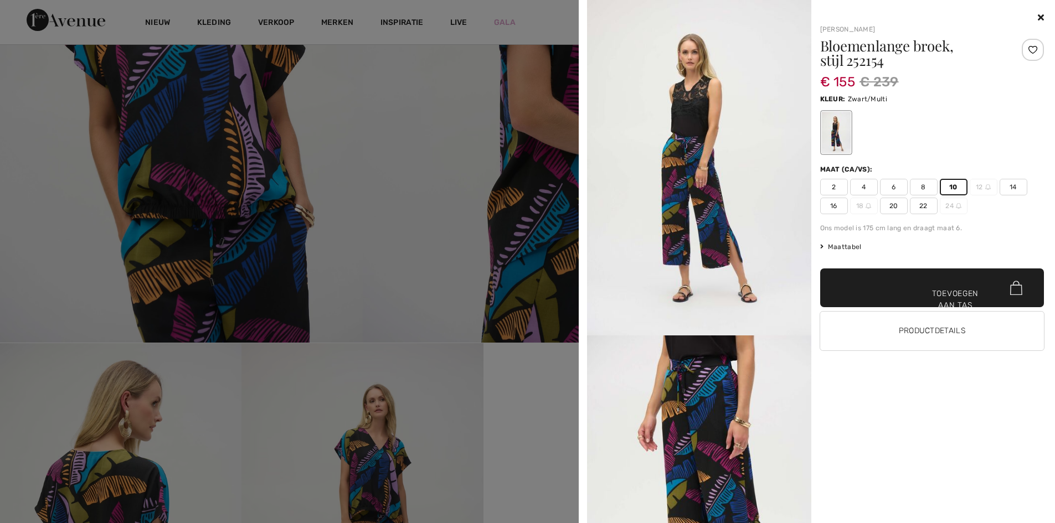
click at [1037, 18] on div at bounding box center [932, 17] width 224 height 13
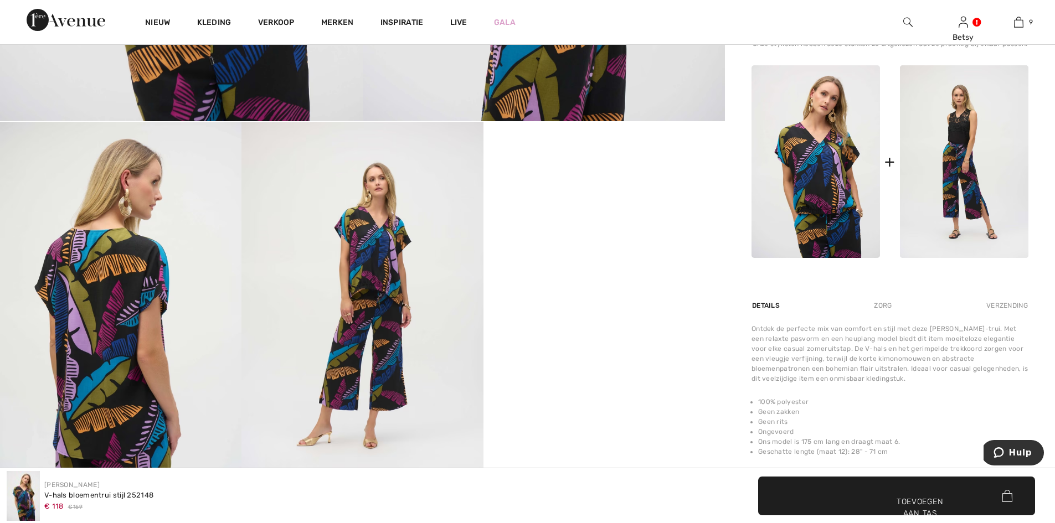
scroll to position [665, 0]
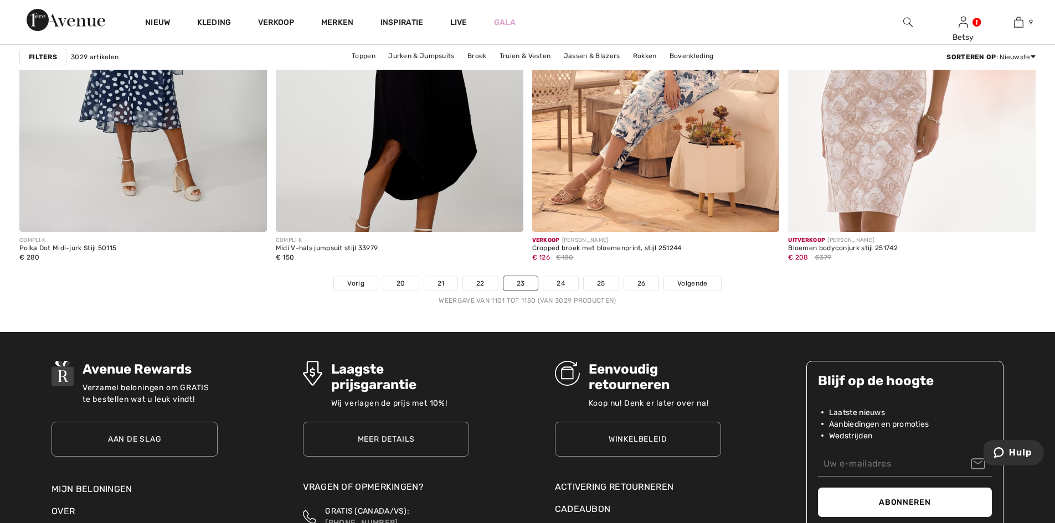
scroll to position [6369, 0]
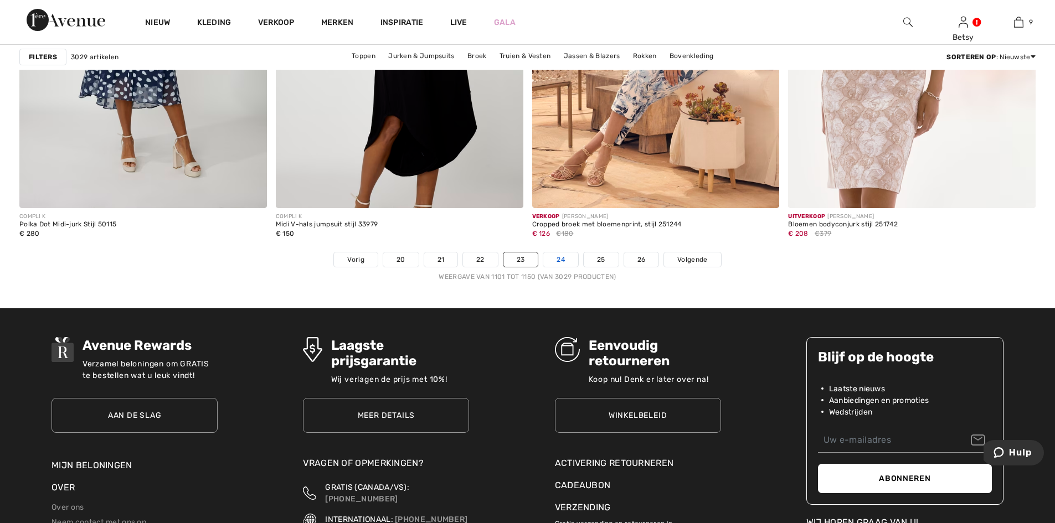
click at [563, 260] on font "24" at bounding box center [561, 260] width 8 height 8
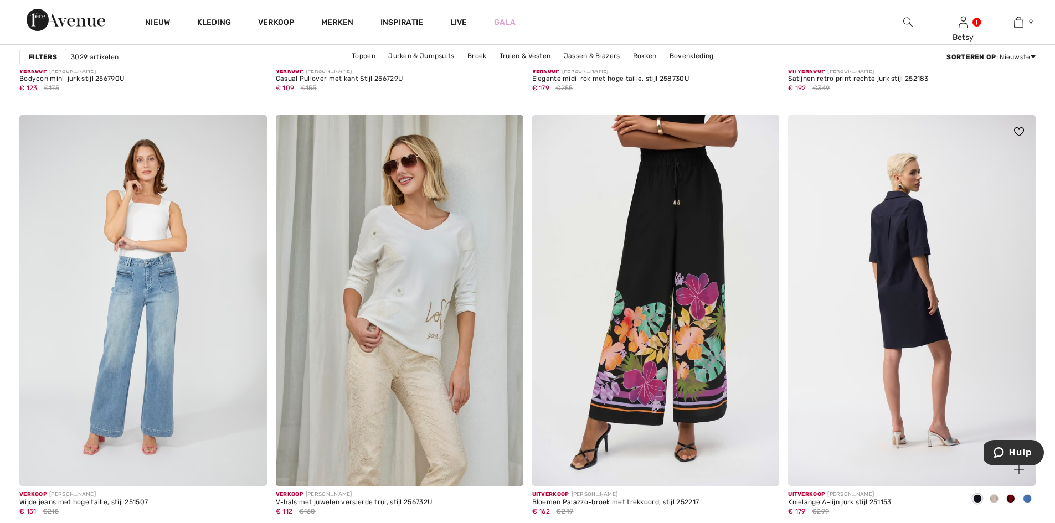
scroll to position [2492, 0]
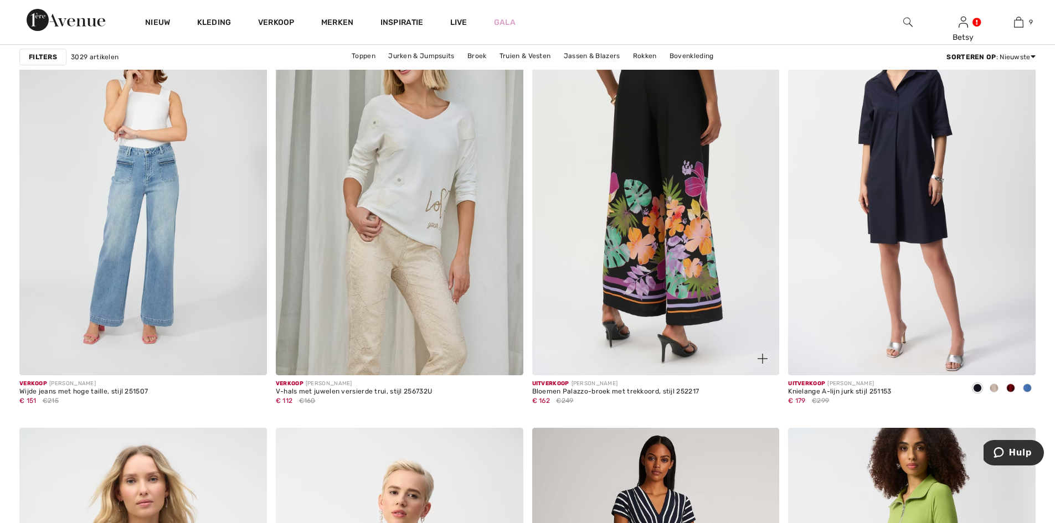
click at [635, 176] on img at bounding box center [656, 189] width 248 height 371
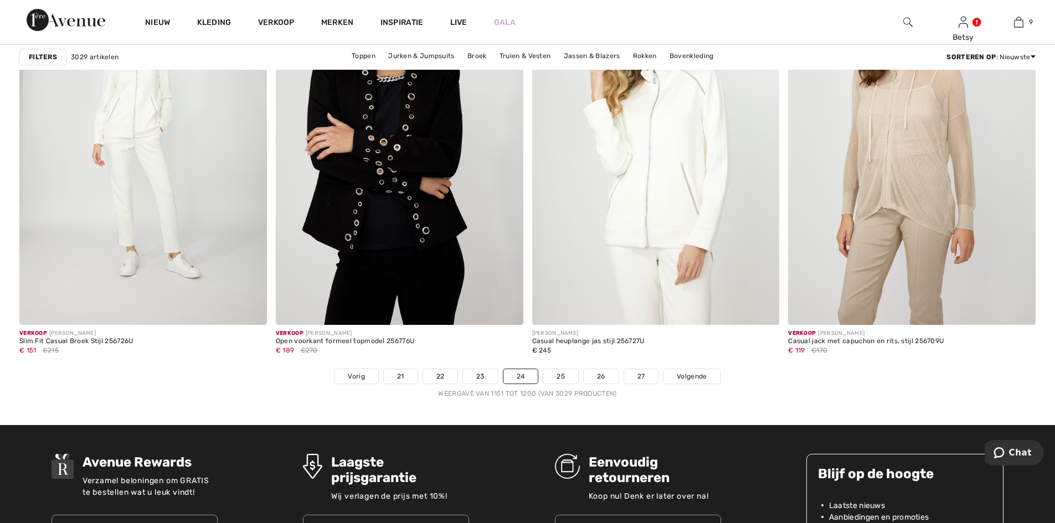
scroll to position [6369, 0]
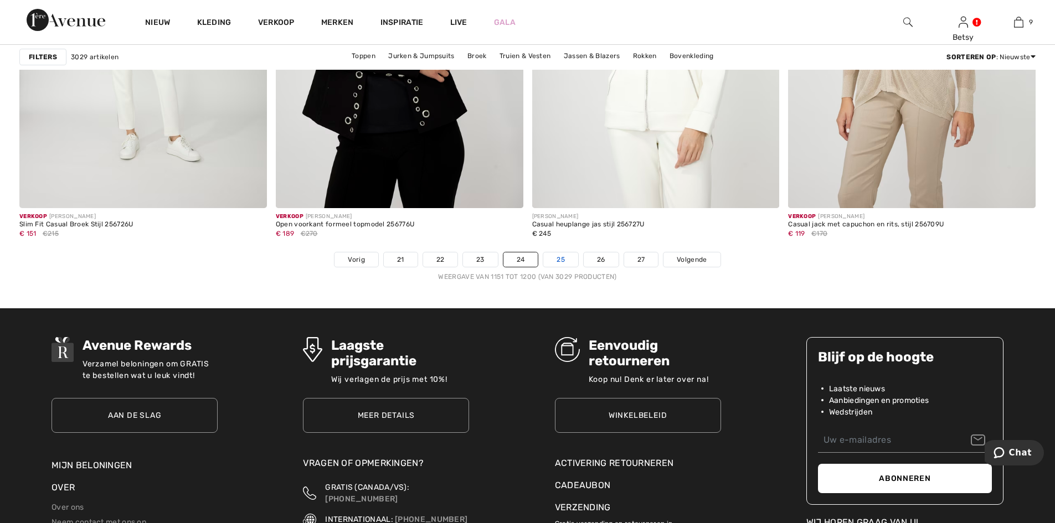
click at [563, 265] on link "25" at bounding box center [560, 260] width 35 height 14
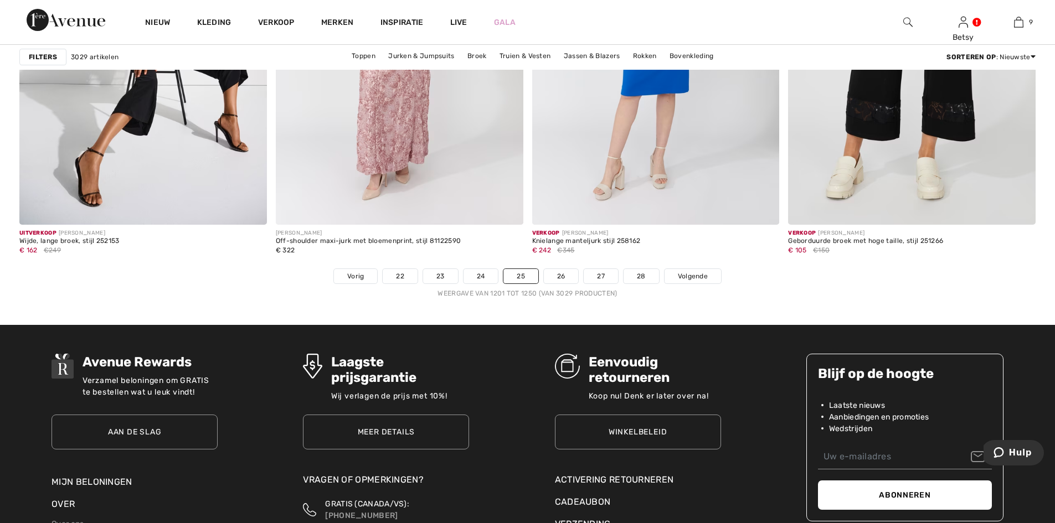
scroll to position [6369, 0]
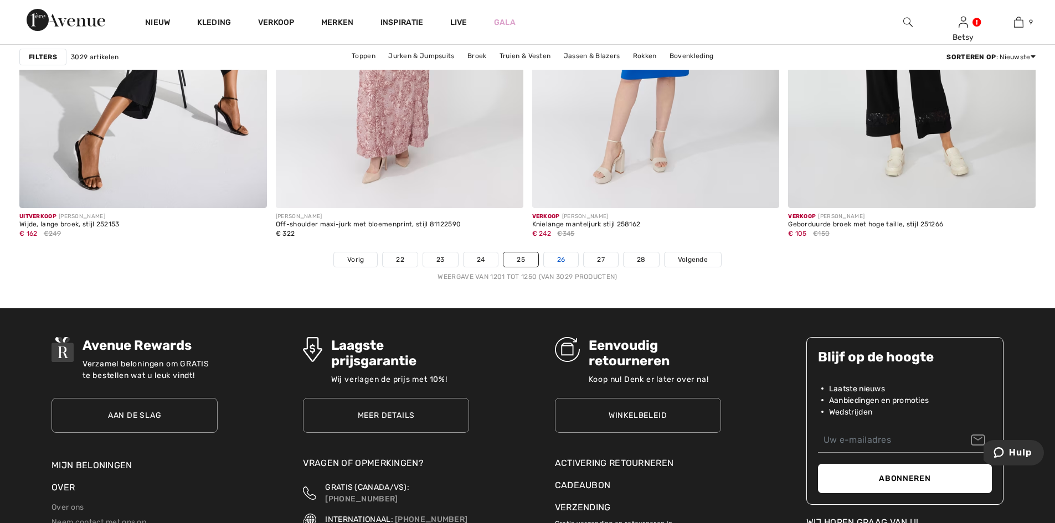
click at [564, 261] on font "26" at bounding box center [561, 260] width 8 height 8
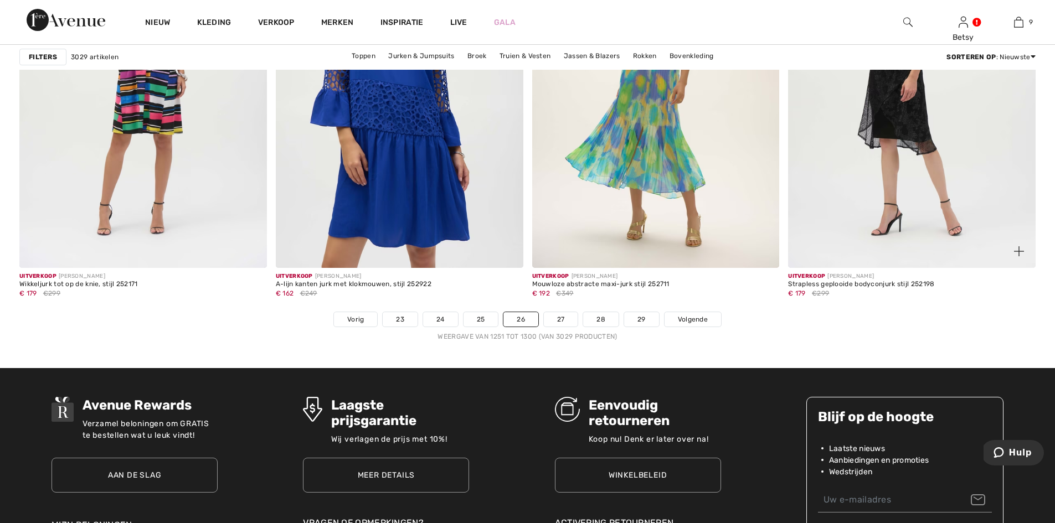
scroll to position [6314, 0]
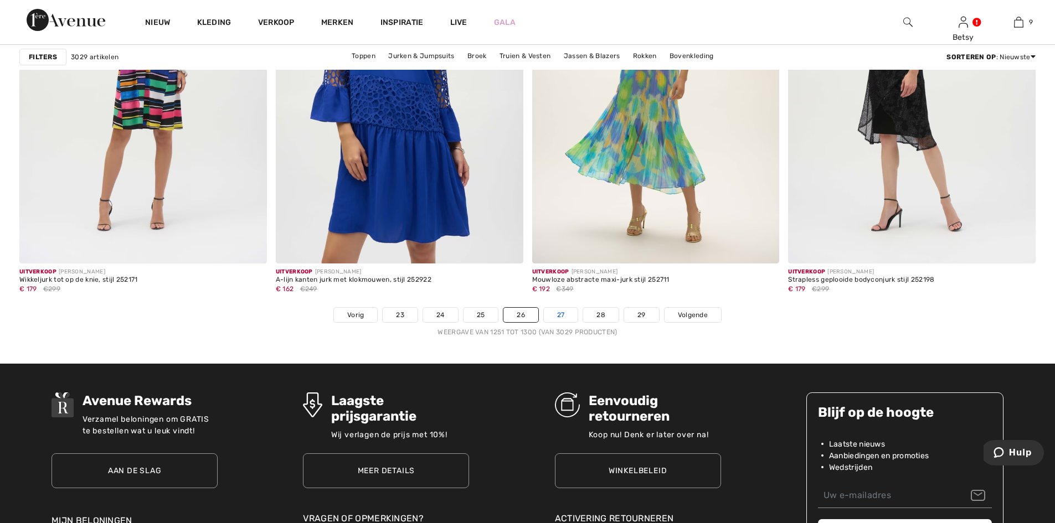
click at [559, 318] on font "27" at bounding box center [561, 315] width 8 height 8
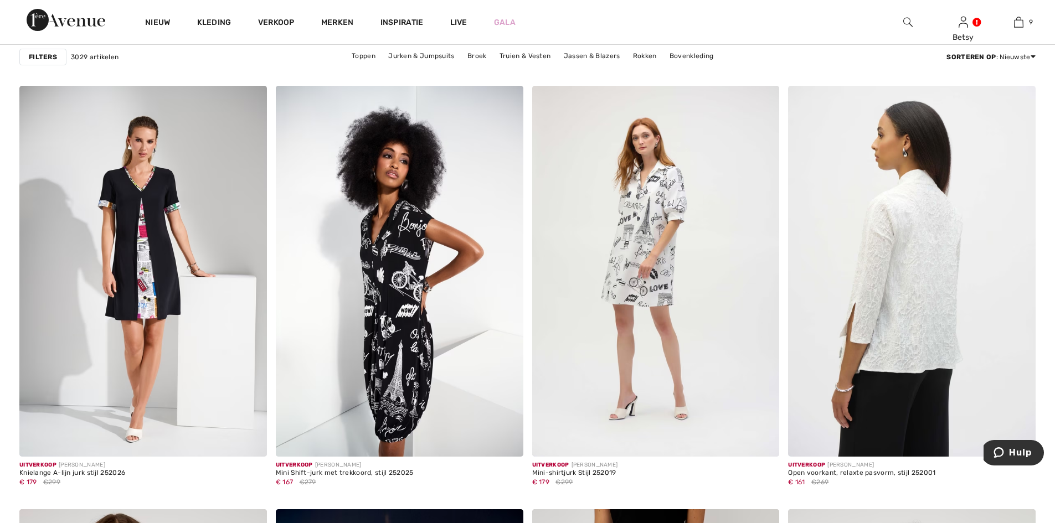
scroll to position [5262, 0]
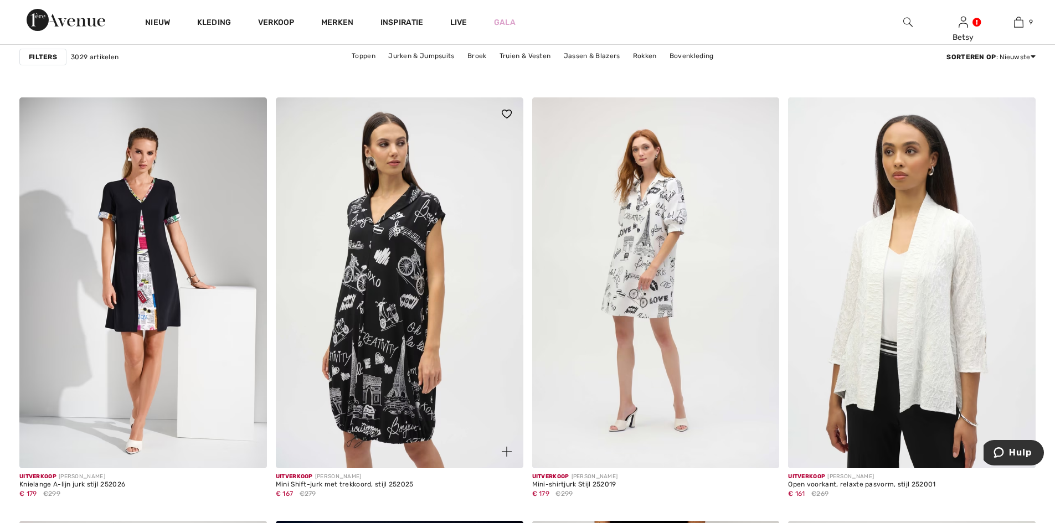
click at [410, 280] on img at bounding box center [400, 282] width 248 height 371
click at [412, 280] on img at bounding box center [400, 282] width 248 height 371
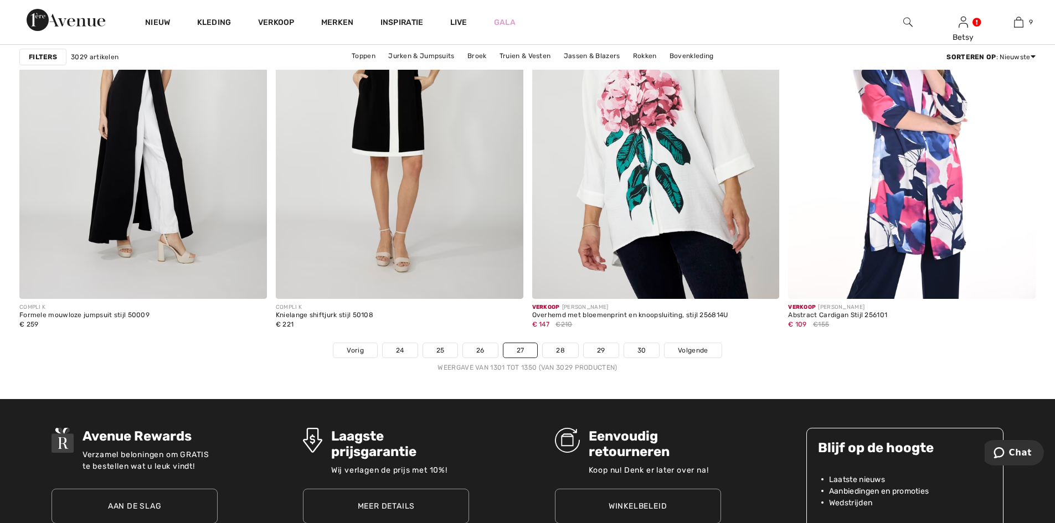
scroll to position [6314, 0]
